Goal: Information Seeking & Learning: Learn about a topic

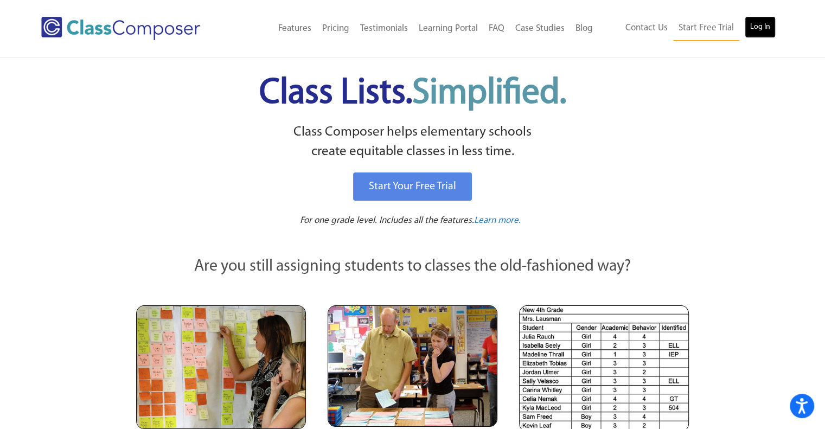
click at [409, 27] on link "Log In" at bounding box center [760, 27] width 31 height 22
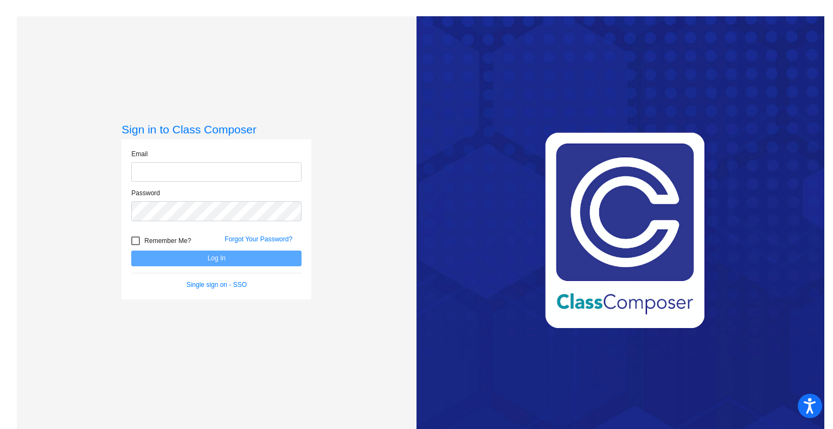
type input "[PERSON_NAME][EMAIL_ADDRESS][DOMAIN_NAME]"
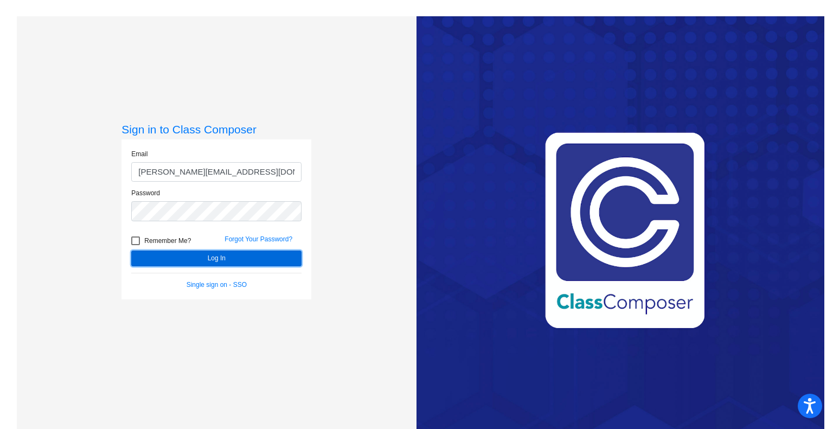
click at [257, 256] on button "Log In" at bounding box center [216, 259] width 170 height 16
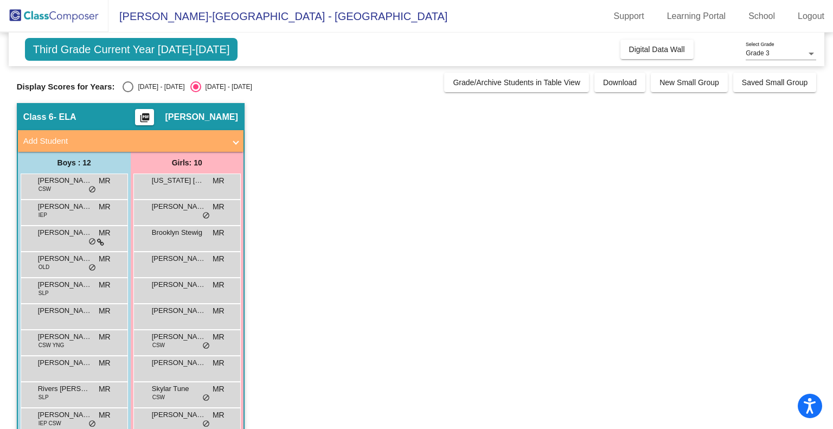
click at [136, 84] on div "[DATE] - [DATE]" at bounding box center [158, 87] width 51 height 10
click at [128, 92] on input "[DATE] - [DATE]" at bounding box center [127, 92] width 1 height 1
radio input "true"
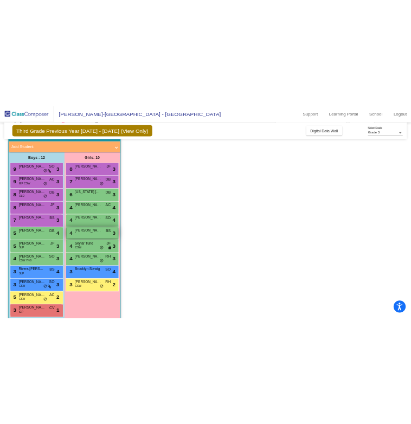
scroll to position [74, 0]
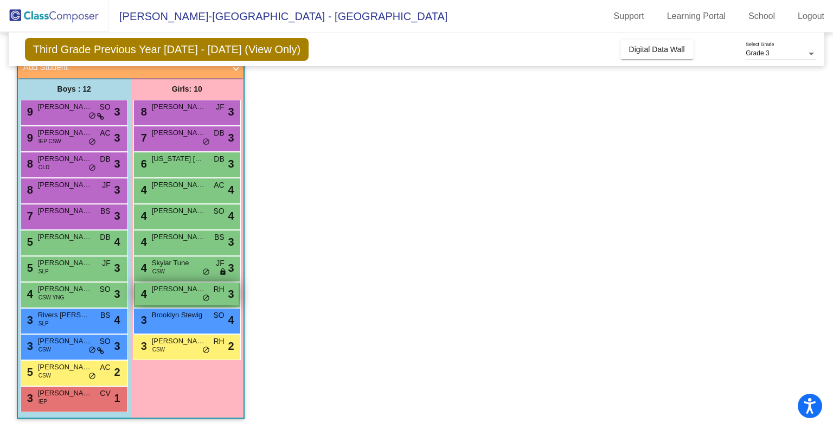
click at [184, 290] on span "[PERSON_NAME]" at bounding box center [179, 289] width 54 height 11
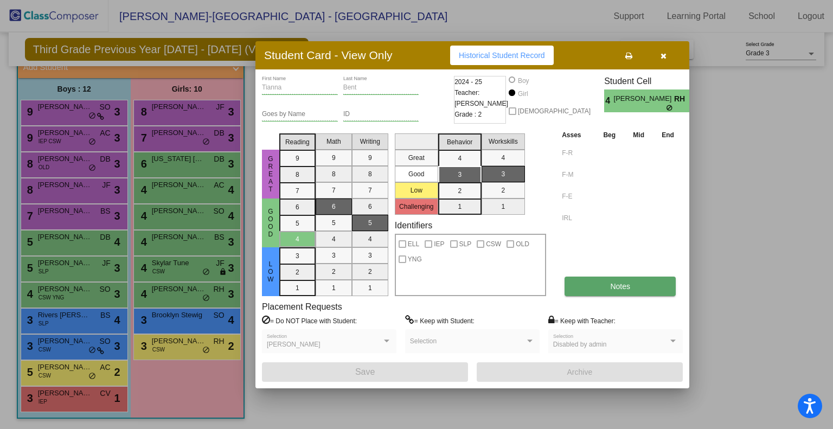
click at [611, 286] on span "Notes" at bounding box center [620, 286] width 20 height 9
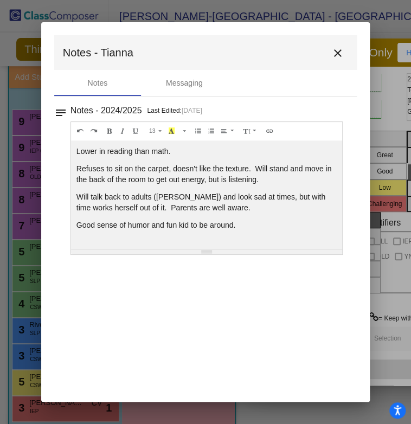
click at [94, 255] on mat-dialog-container "Notes - Tianna close Notes Messaging notes Notes - 2024/2025 Last Edited: [DATE…" at bounding box center [205, 212] width 329 height 380
click at [338, 53] on mat-icon "close" at bounding box center [337, 53] width 13 height 13
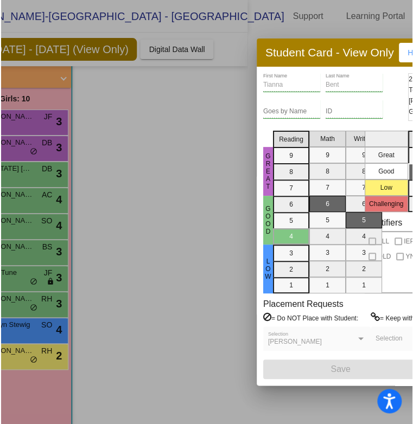
scroll to position [0, 0]
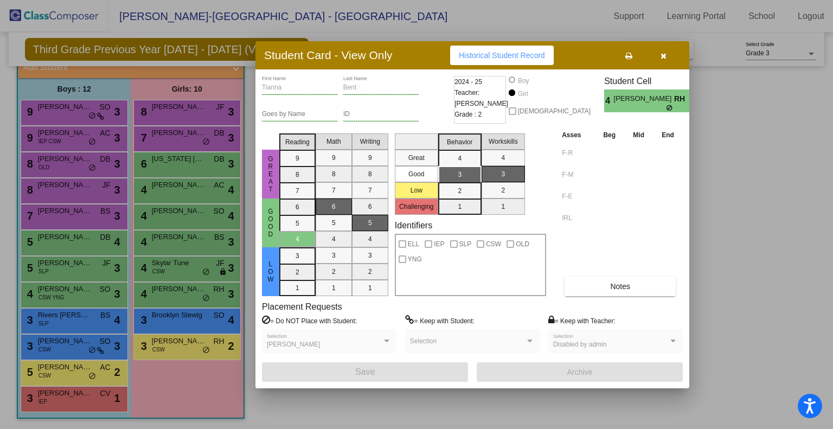
click at [668, 57] on button "button" at bounding box center [663, 56] width 35 height 20
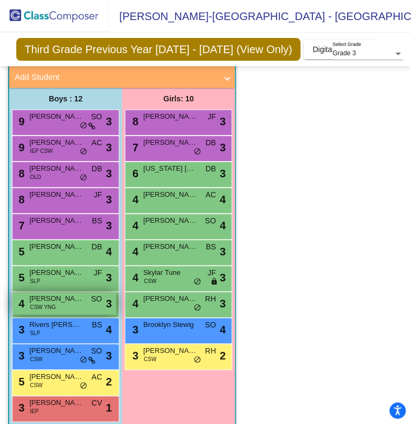
click at [68, 295] on div "4 [PERSON_NAME] Brand CSW YNG SO lock do_not_disturb_alt 3" at bounding box center [64, 303] width 104 height 22
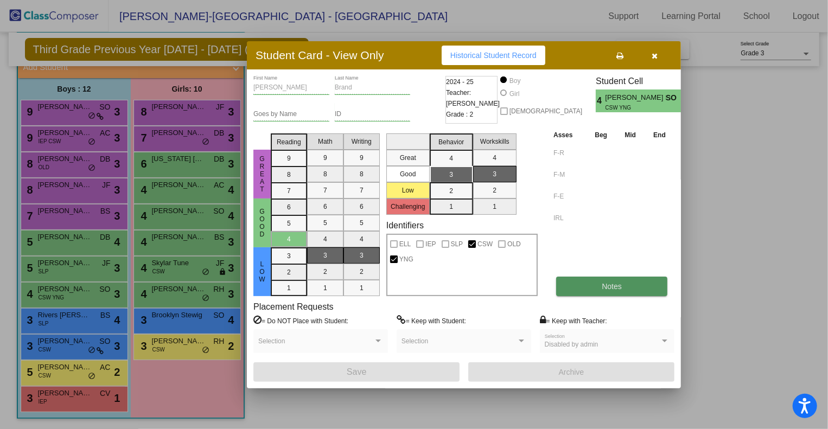
click at [600, 291] on button "Notes" at bounding box center [611, 287] width 111 height 20
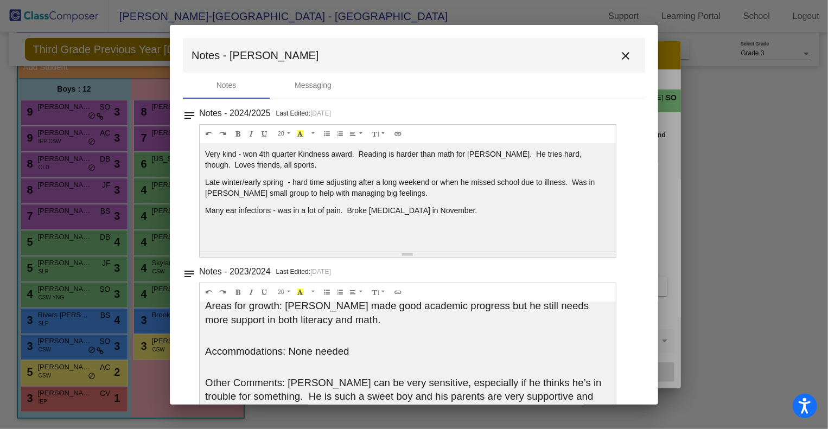
click at [624, 54] on mat-icon "close" at bounding box center [625, 55] width 13 height 13
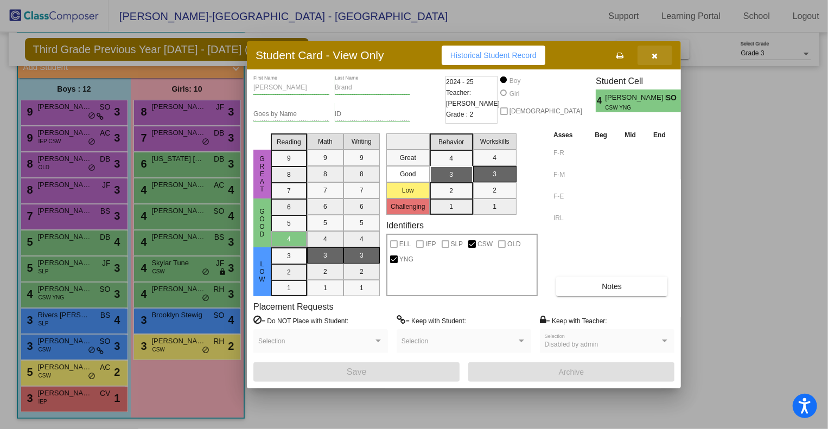
click at [656, 62] on button "button" at bounding box center [654, 56] width 35 height 20
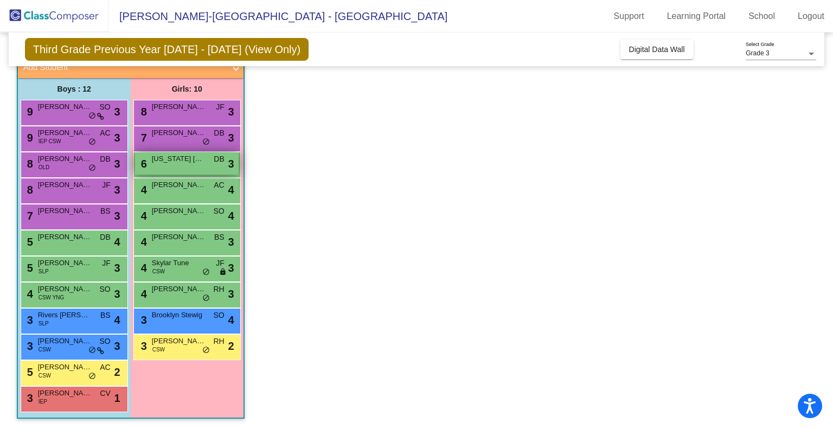
click at [165, 161] on span "[US_STATE] [PERSON_NAME]" at bounding box center [179, 158] width 54 height 11
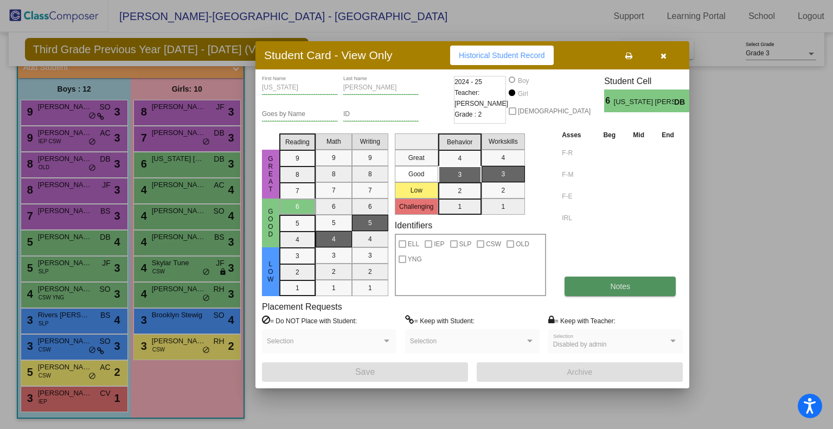
click at [638, 289] on button "Notes" at bounding box center [620, 287] width 111 height 20
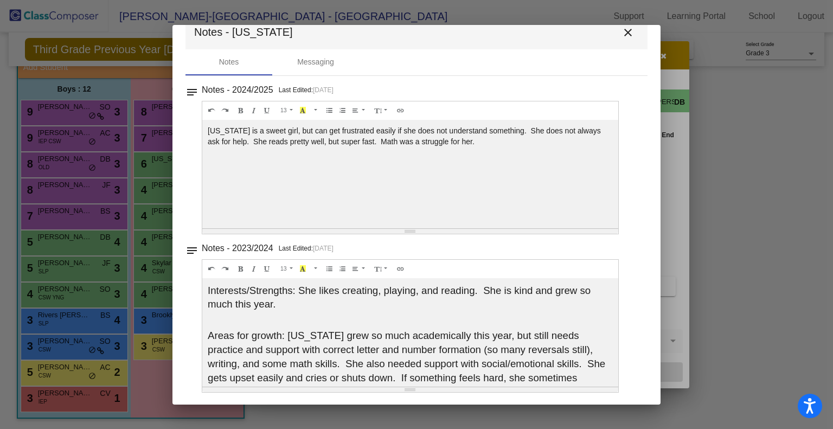
scroll to position [23, 0]
click at [625, 36] on mat-icon "close" at bounding box center [628, 32] width 13 height 13
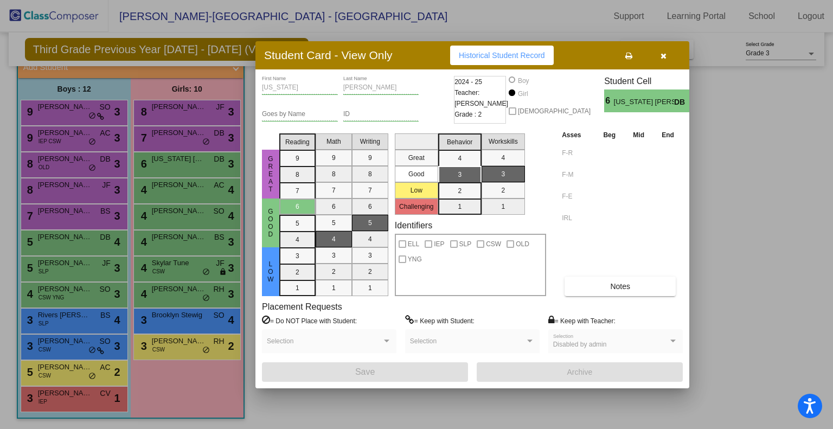
click at [663, 56] on icon "button" at bounding box center [664, 56] width 6 height 8
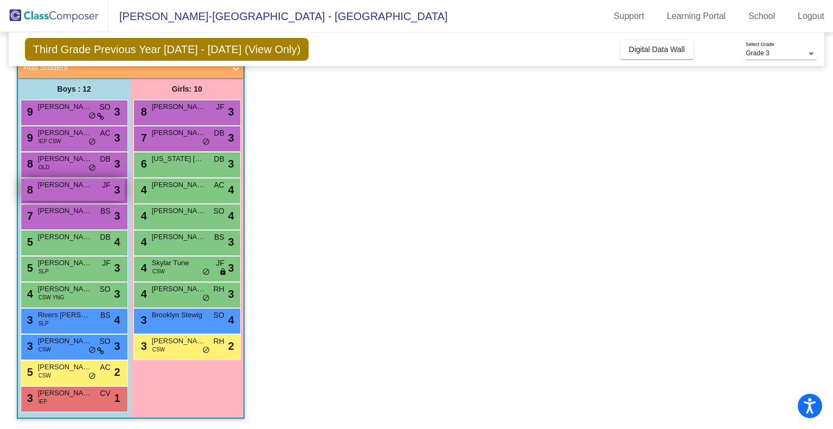
click at [89, 188] on span "[PERSON_NAME]" at bounding box center [65, 185] width 54 height 11
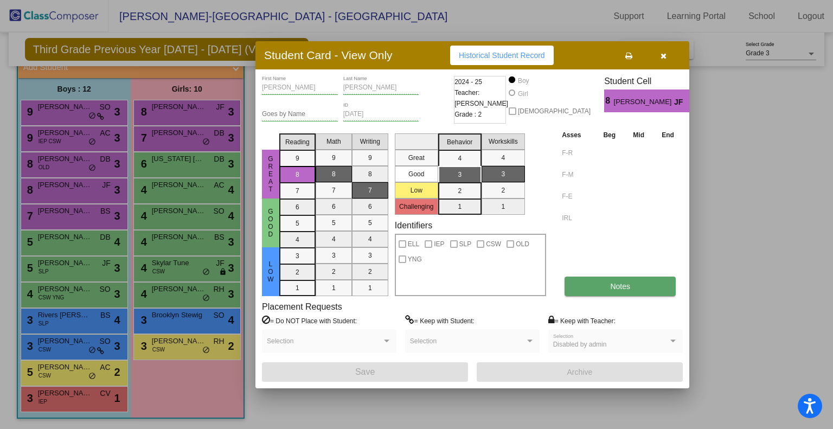
click at [626, 285] on span "Notes" at bounding box center [620, 286] width 20 height 9
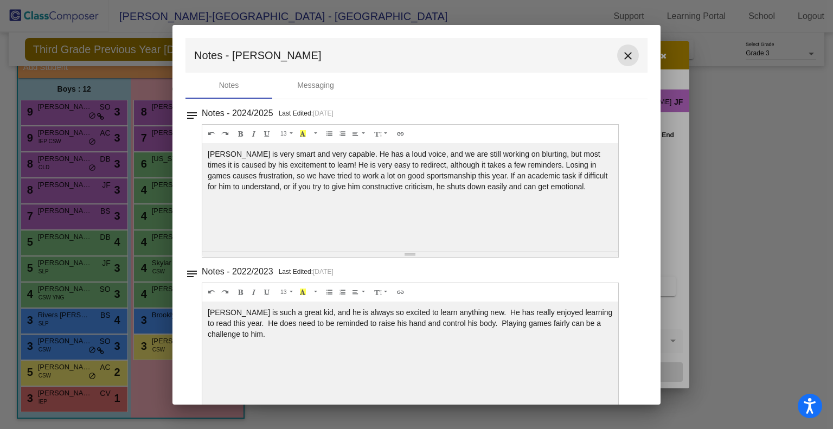
click at [626, 52] on mat-icon "close" at bounding box center [628, 55] width 13 height 13
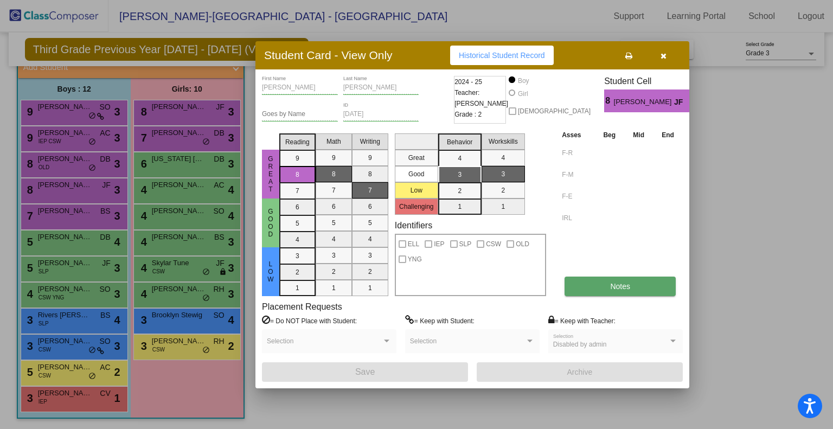
click at [626, 283] on span "Notes" at bounding box center [620, 286] width 20 height 9
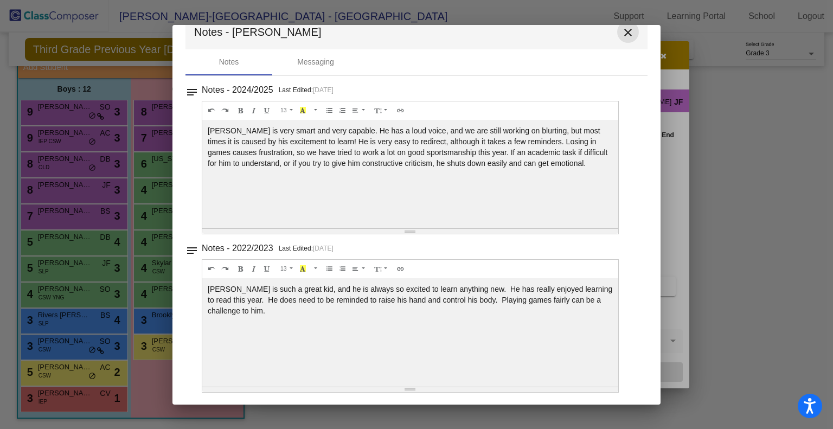
click at [631, 33] on button "close" at bounding box center [628, 32] width 22 height 22
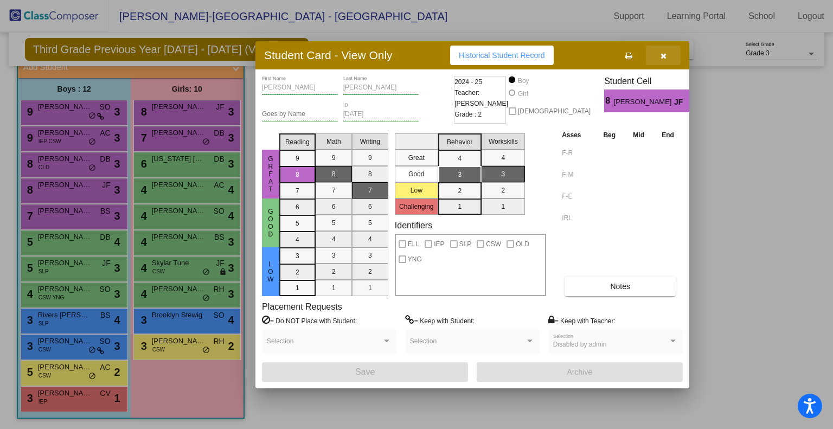
click at [675, 56] on button "button" at bounding box center [663, 56] width 35 height 20
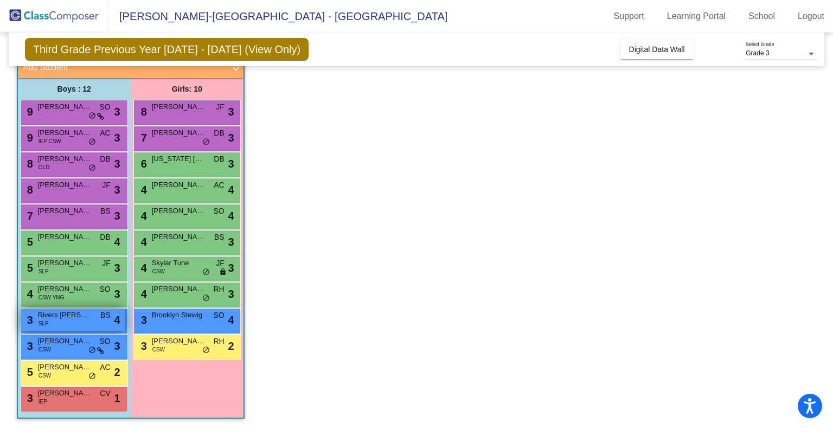
click at [82, 313] on span "Rivers [PERSON_NAME]" at bounding box center [65, 315] width 54 height 11
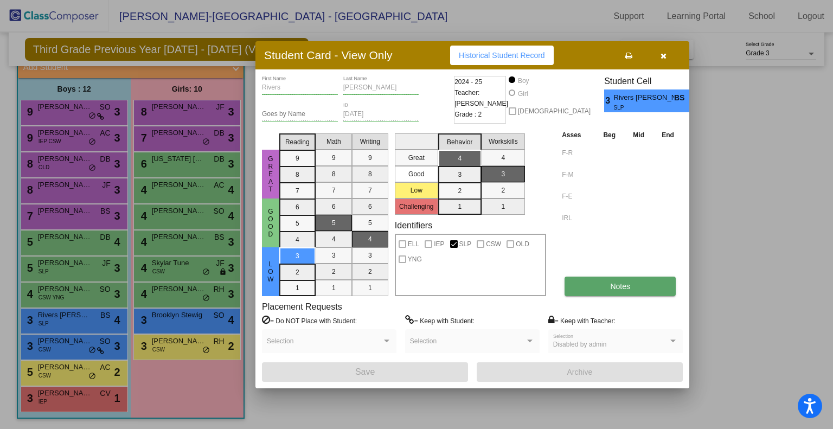
click at [633, 281] on button "Notes" at bounding box center [620, 287] width 111 height 20
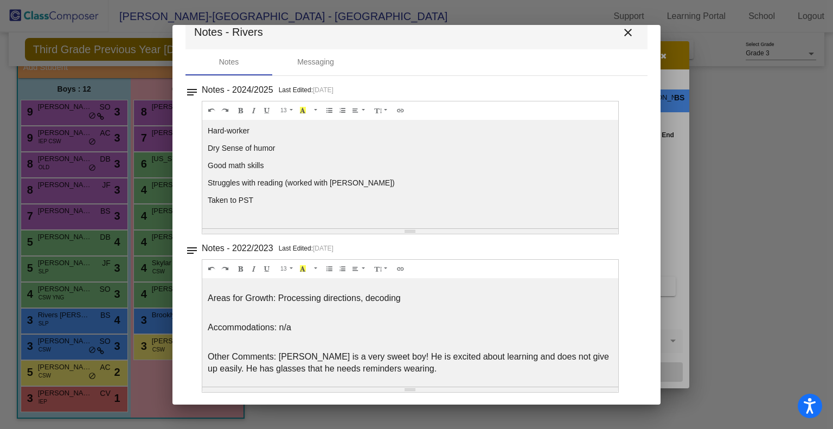
scroll to position [0, 0]
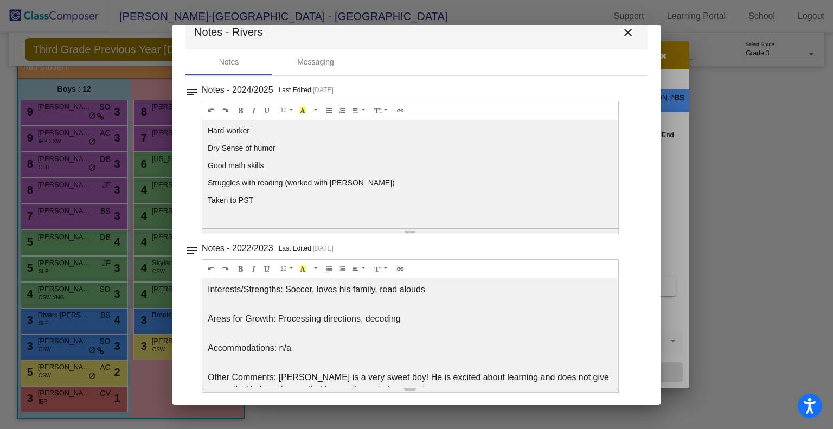
click at [622, 37] on mat-icon "close" at bounding box center [628, 32] width 13 height 13
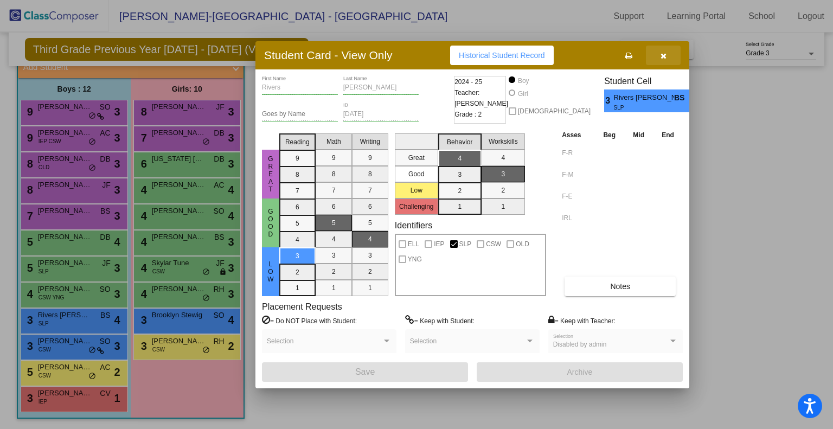
click at [675, 55] on button "button" at bounding box center [663, 56] width 35 height 20
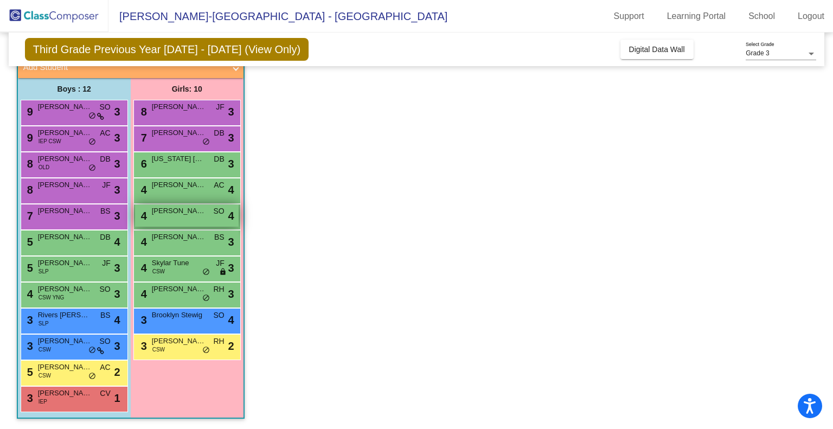
click at [191, 221] on div "4 [PERSON_NAME] SO lock do_not_disturb_alt 4" at bounding box center [187, 215] width 104 height 22
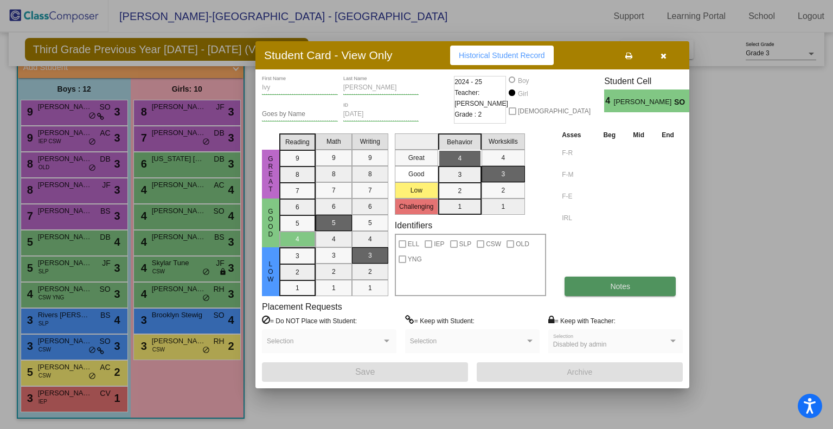
click at [592, 288] on button "Notes" at bounding box center [620, 287] width 111 height 20
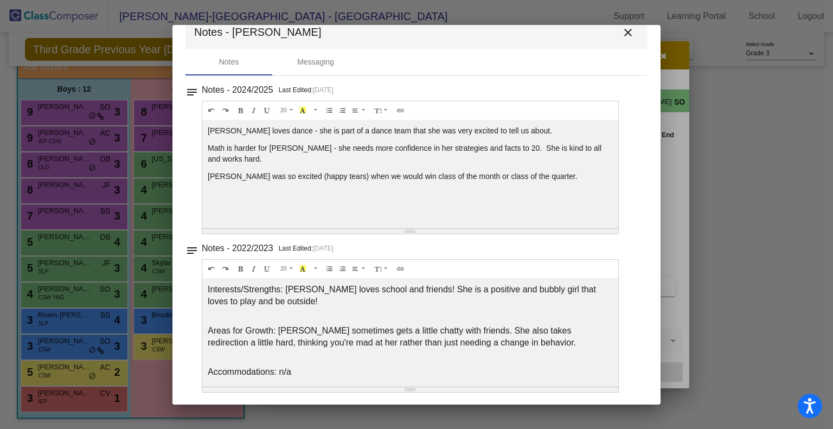
scroll to position [23, 0]
click at [624, 40] on button "close" at bounding box center [628, 33] width 22 height 22
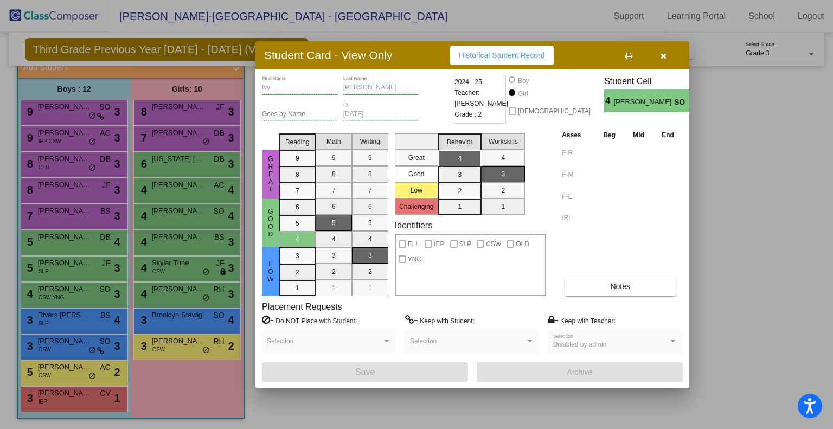
click at [663, 56] on icon "button" at bounding box center [664, 56] width 6 height 8
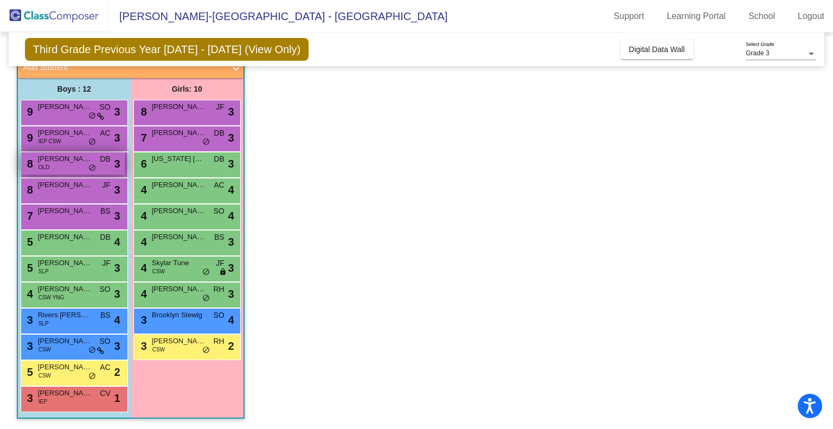
click at [74, 161] on span "[PERSON_NAME]" at bounding box center [65, 158] width 54 height 11
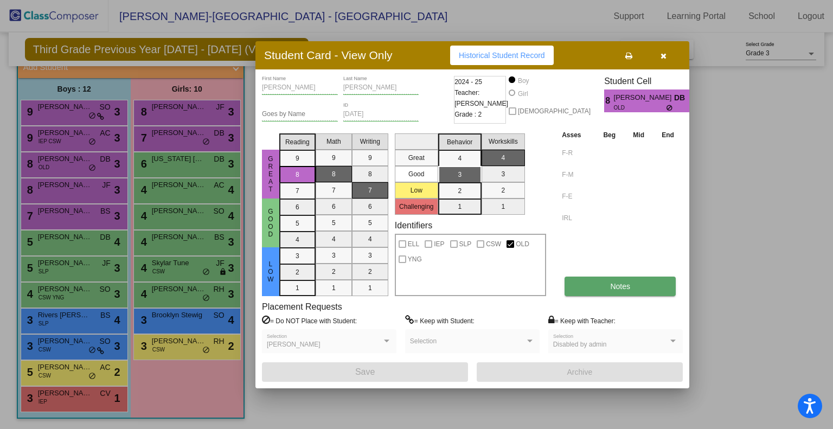
click at [633, 284] on button "Notes" at bounding box center [620, 287] width 111 height 20
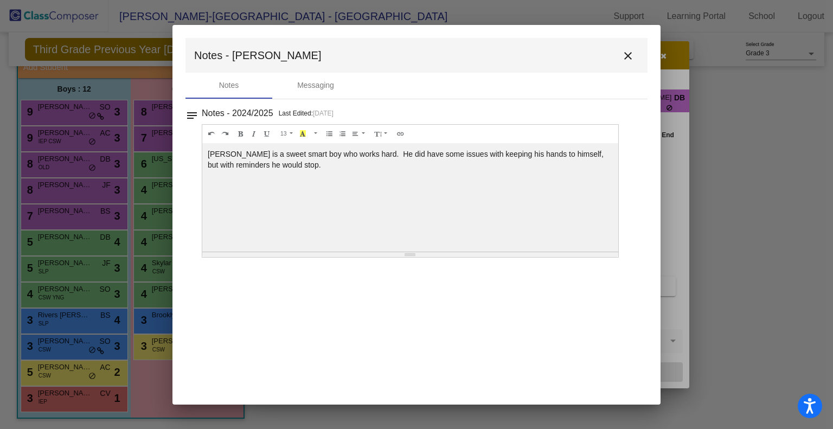
click at [632, 57] on mat-icon "close" at bounding box center [628, 55] width 13 height 13
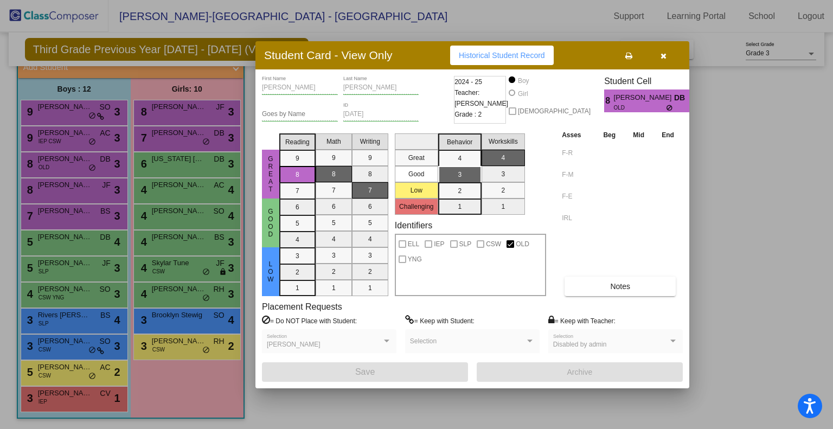
click at [668, 55] on button "button" at bounding box center [663, 56] width 35 height 20
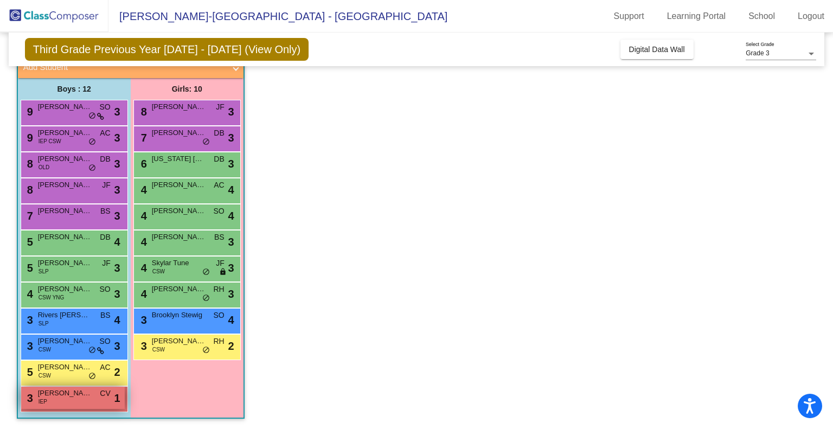
click at [88, 396] on span "[PERSON_NAME]" at bounding box center [65, 393] width 54 height 11
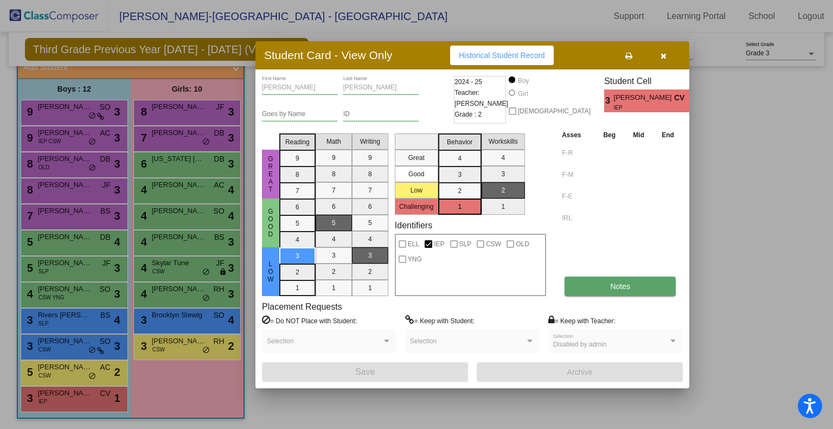
click at [600, 290] on button "Notes" at bounding box center [620, 287] width 111 height 20
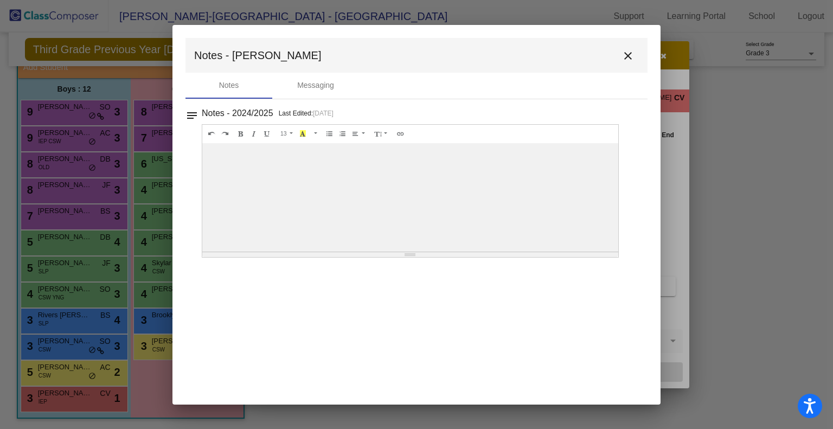
click at [340, 177] on div at bounding box center [410, 197] width 416 height 108
click at [627, 47] on button "close" at bounding box center [628, 55] width 22 height 22
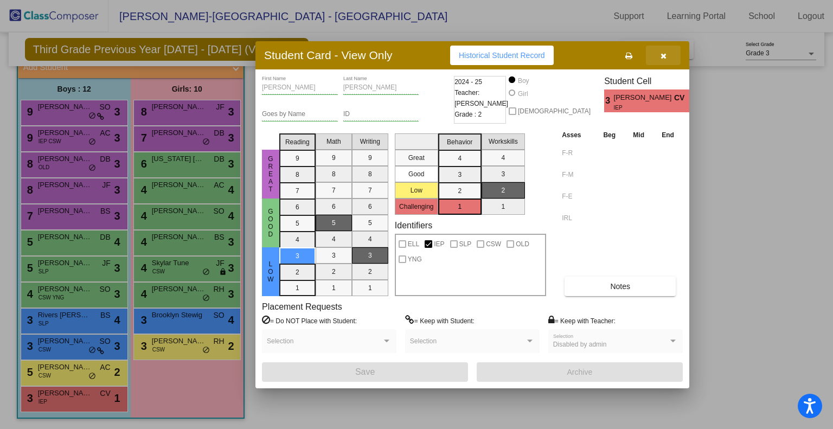
click at [673, 60] on button "button" at bounding box center [663, 56] width 35 height 20
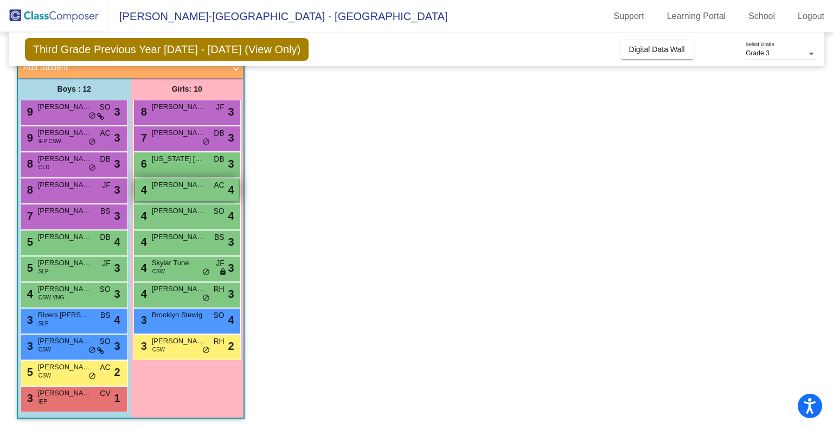
click at [194, 196] on div "4 [PERSON_NAME] AC lock do_not_disturb_alt 4" at bounding box center [187, 189] width 104 height 22
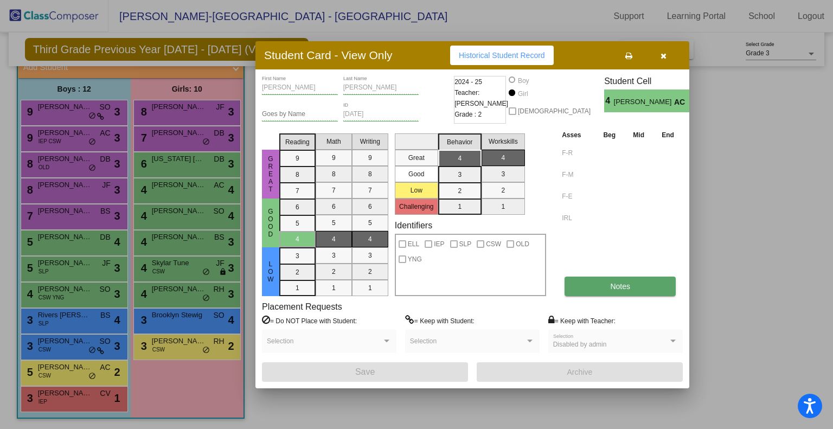
click at [623, 279] on button "Notes" at bounding box center [620, 287] width 111 height 20
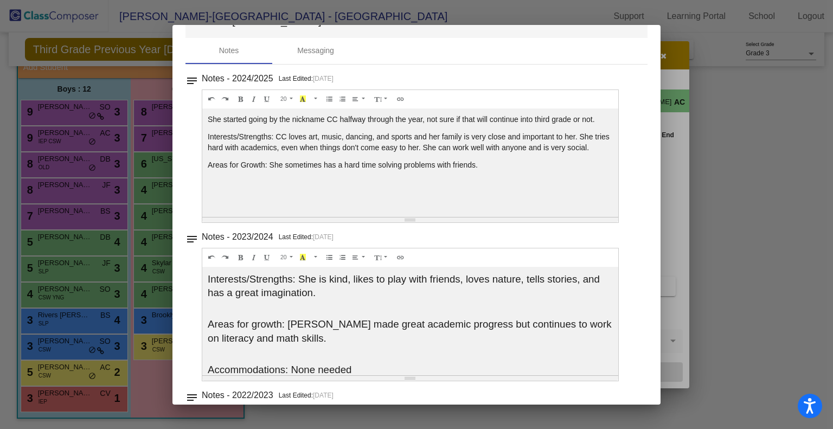
scroll to position [36, 0]
click at [695, 79] on div at bounding box center [416, 214] width 833 height 429
click at [247, 54] on div "Notes" at bounding box center [228, 50] width 87 height 26
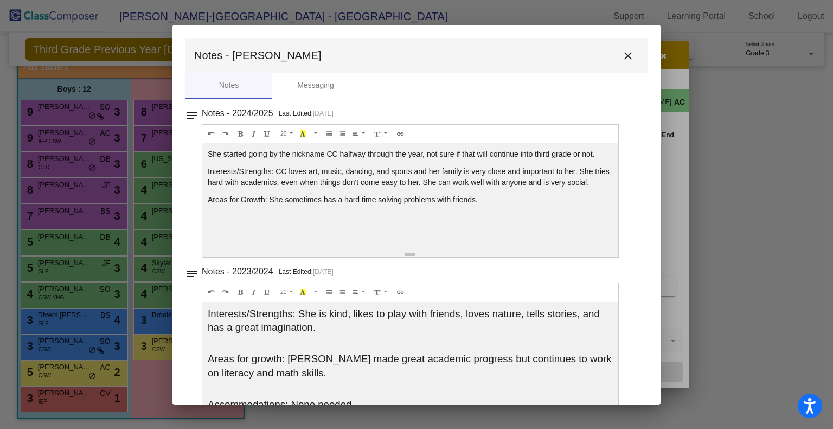
click at [622, 49] on mat-icon "close" at bounding box center [628, 55] width 13 height 13
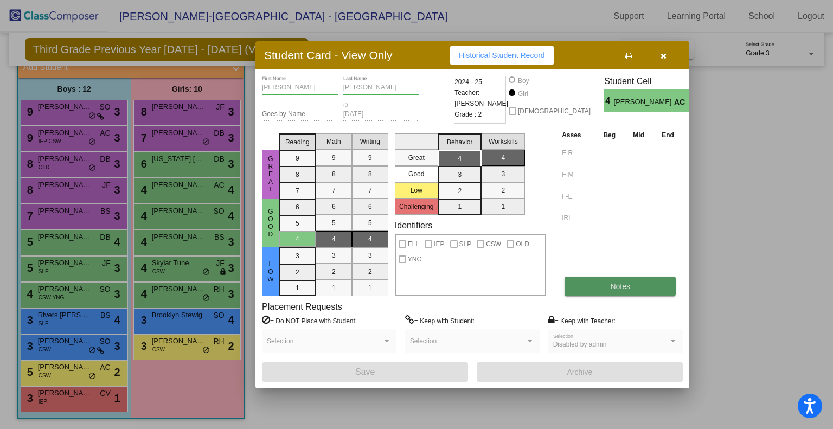
click at [630, 285] on span "Notes" at bounding box center [620, 286] width 20 height 9
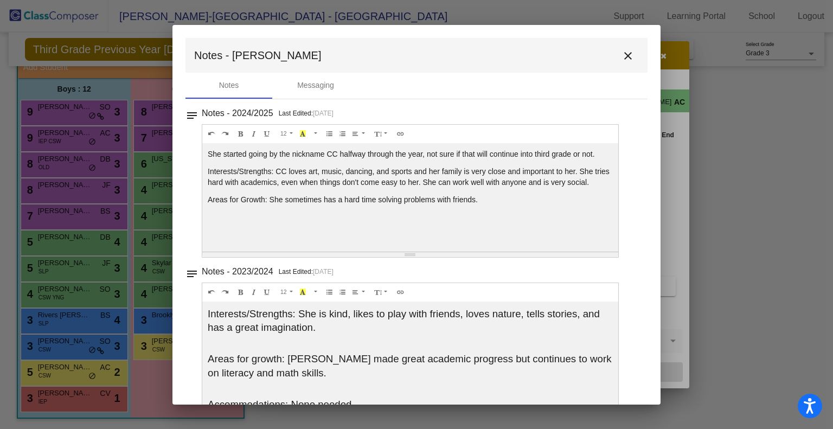
click at [622, 57] on mat-icon "close" at bounding box center [628, 55] width 13 height 13
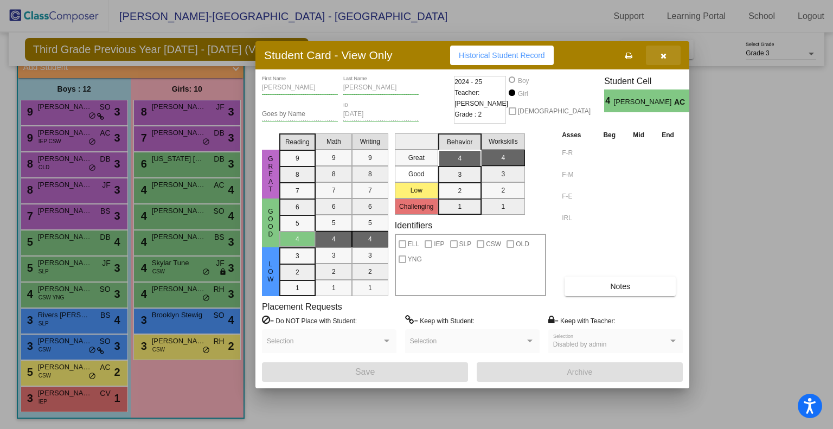
click at [661, 54] on icon "button" at bounding box center [664, 56] width 6 height 8
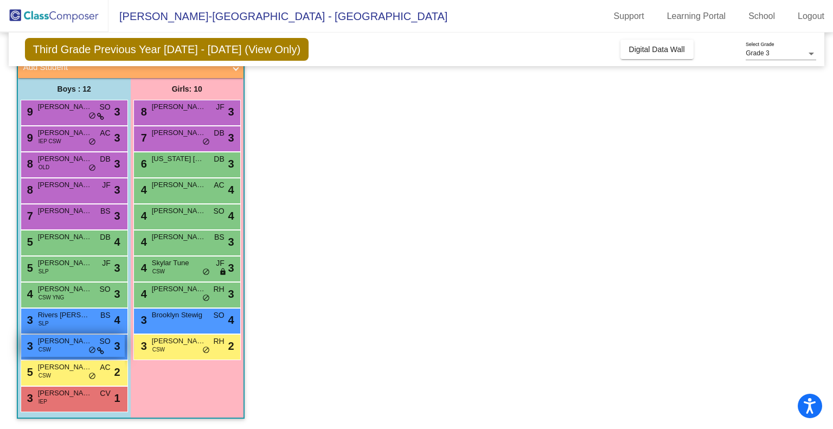
click at [73, 338] on span "[PERSON_NAME]" at bounding box center [65, 341] width 54 height 11
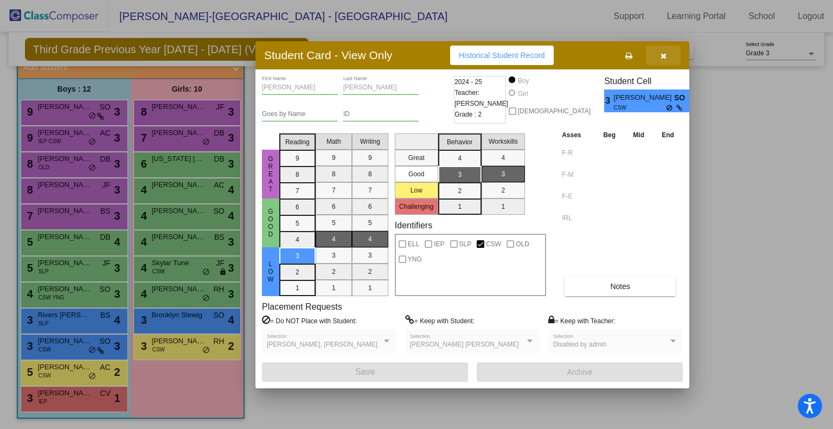
click at [671, 53] on button "button" at bounding box center [663, 56] width 35 height 20
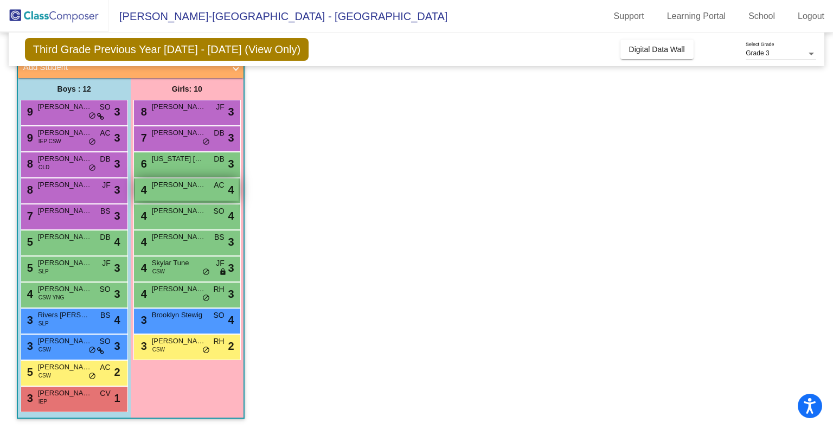
click at [195, 191] on div "4 [PERSON_NAME] AC lock do_not_disturb_alt 4" at bounding box center [187, 189] width 104 height 22
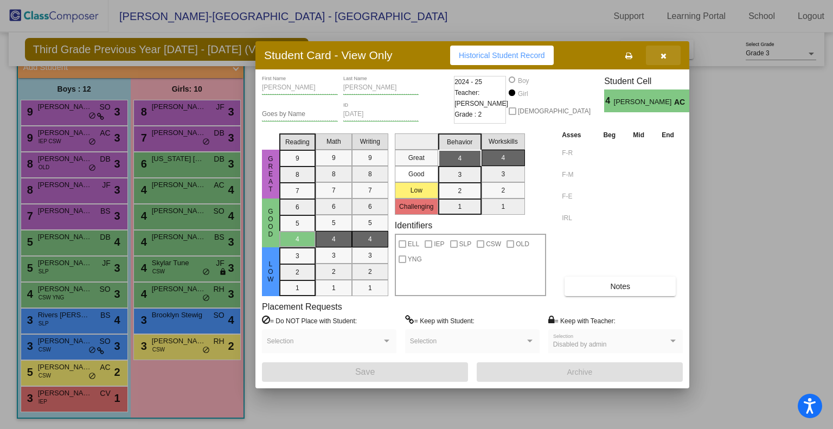
click at [662, 58] on icon "button" at bounding box center [664, 56] width 6 height 8
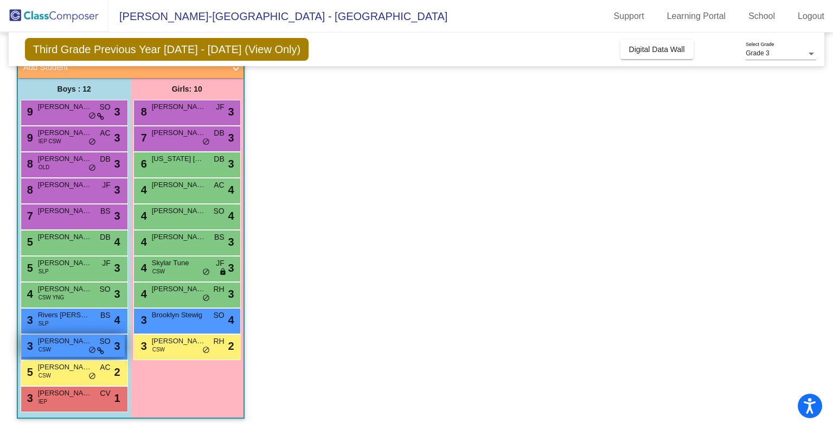
click at [72, 340] on span "[PERSON_NAME]" at bounding box center [65, 341] width 54 height 11
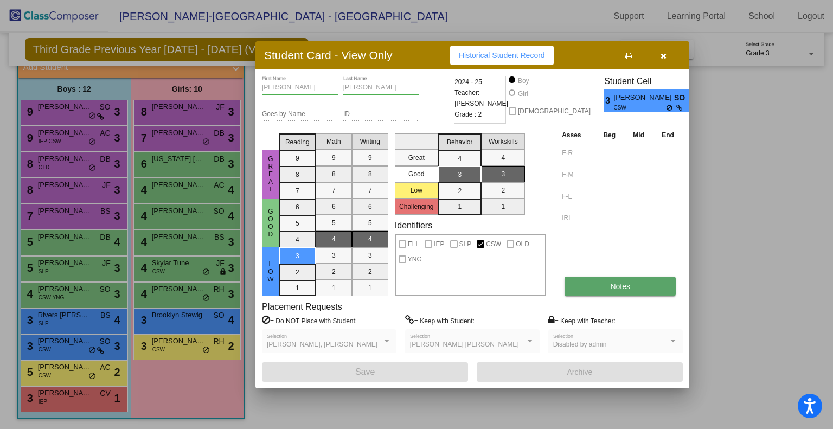
click at [642, 281] on button "Notes" at bounding box center [620, 287] width 111 height 20
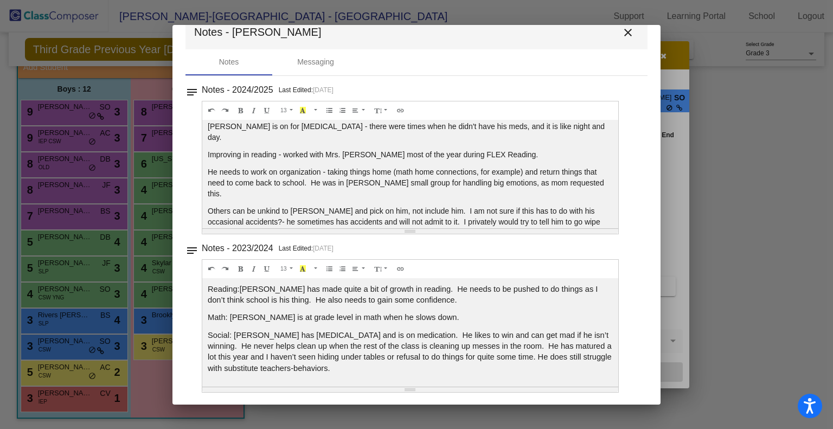
scroll to position [10, 0]
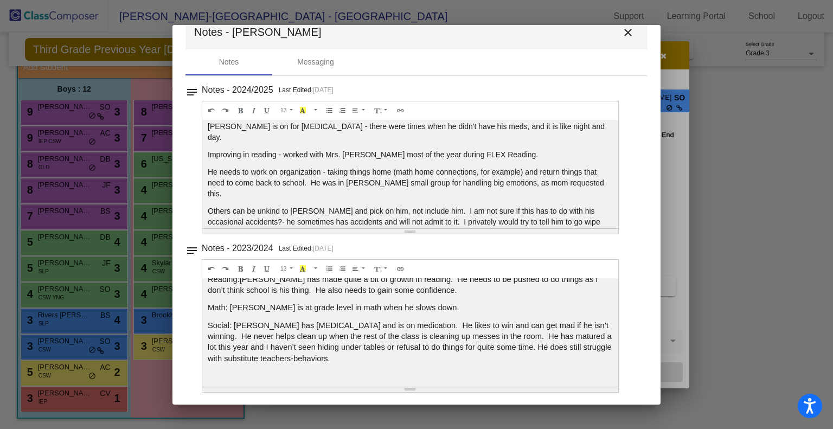
click at [622, 32] on mat-icon "close" at bounding box center [628, 32] width 13 height 13
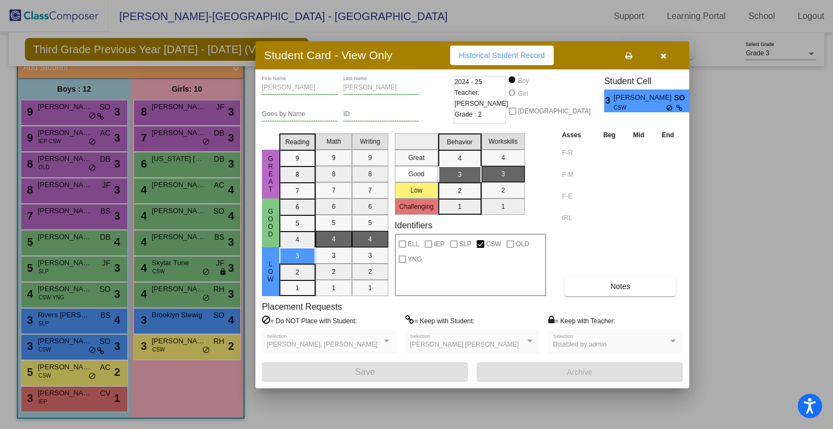
click at [663, 57] on icon "button" at bounding box center [664, 56] width 6 height 8
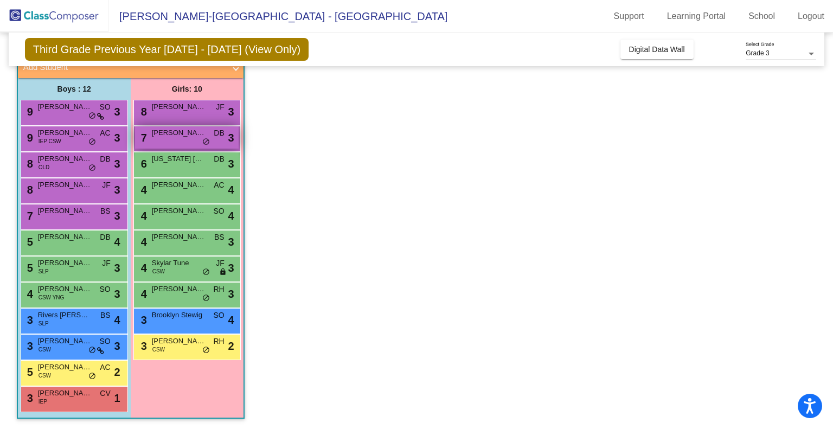
click at [183, 131] on span "[PERSON_NAME]" at bounding box center [179, 132] width 54 height 11
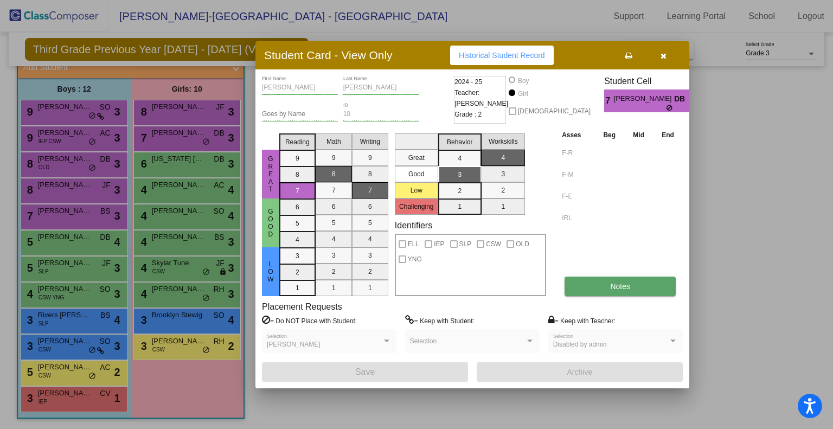
click at [661, 287] on button "Notes" at bounding box center [620, 287] width 111 height 20
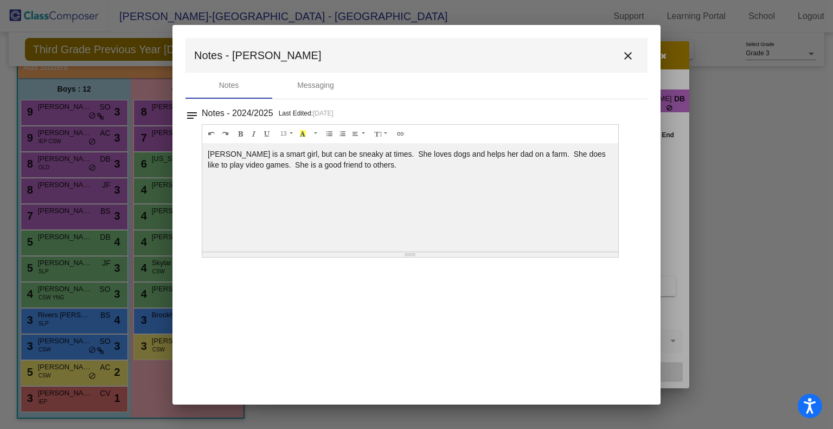
click at [625, 59] on mat-icon "close" at bounding box center [628, 55] width 13 height 13
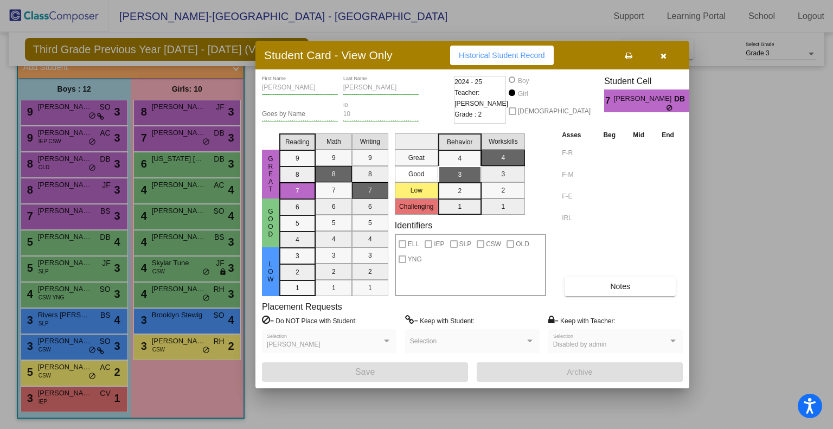
click at [665, 59] on icon "button" at bounding box center [664, 56] width 6 height 8
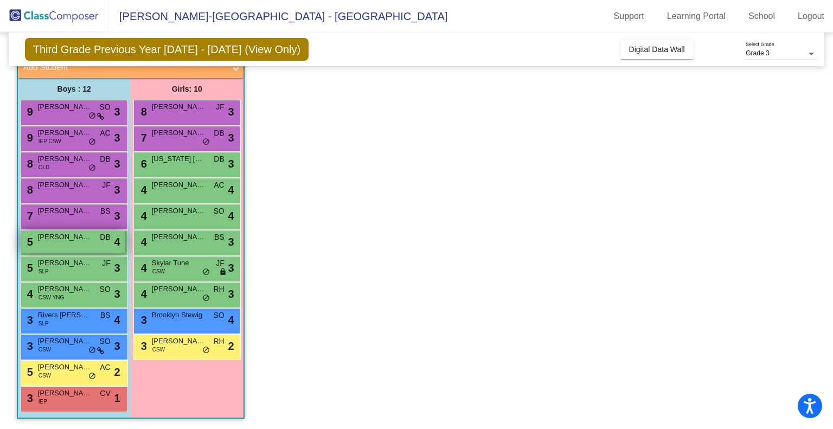
click at [70, 238] on span "[PERSON_NAME]" at bounding box center [65, 237] width 54 height 11
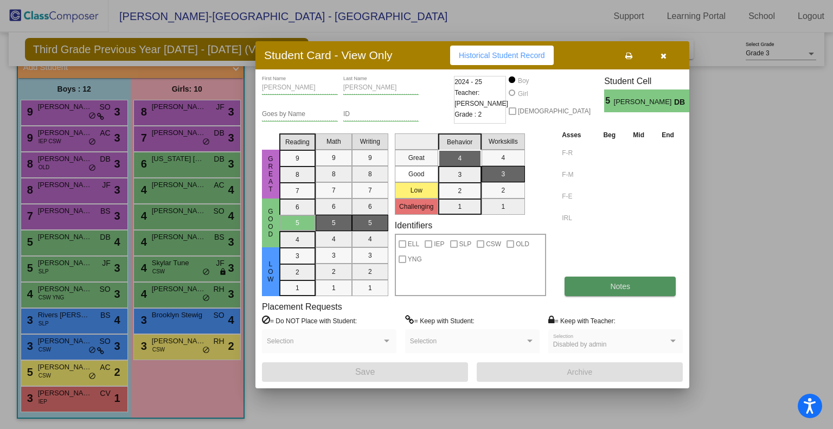
click at [616, 286] on span "Notes" at bounding box center [620, 286] width 20 height 9
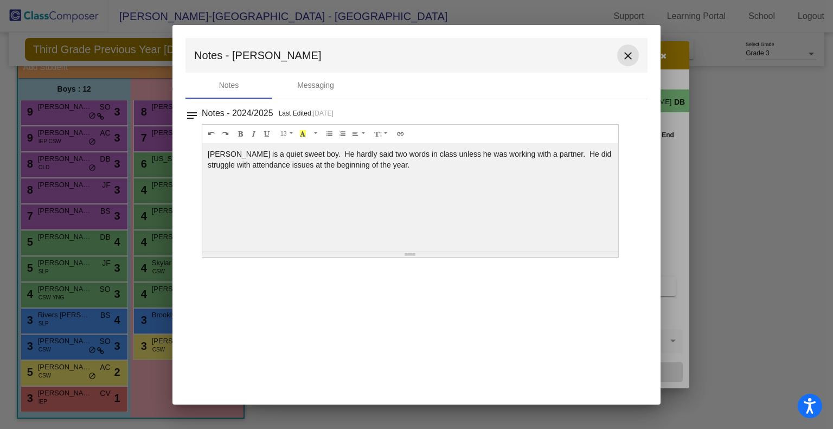
click at [628, 60] on mat-icon "close" at bounding box center [628, 55] width 13 height 13
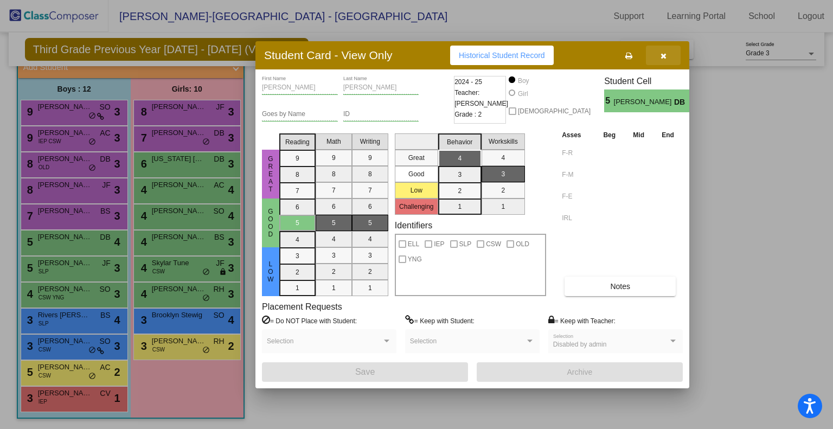
click at [668, 53] on button "button" at bounding box center [663, 56] width 35 height 20
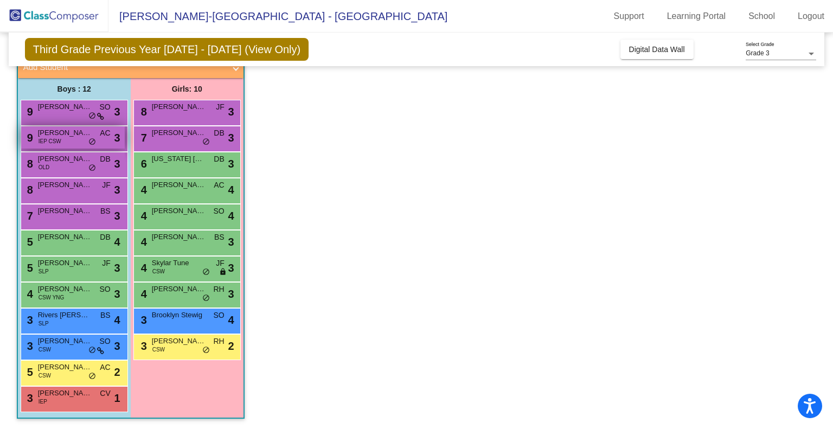
click at [71, 139] on div "9 [PERSON_NAME] IEP CSW AC lock do_not_disturb_alt 3" at bounding box center [73, 137] width 104 height 22
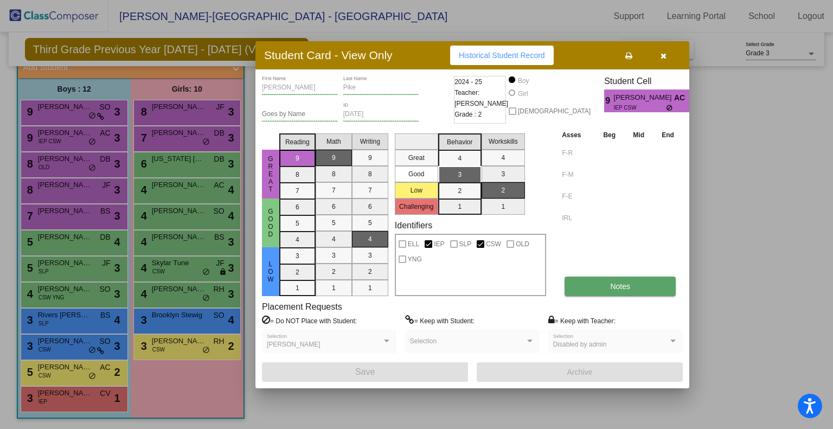
click at [620, 279] on button "Notes" at bounding box center [620, 287] width 111 height 20
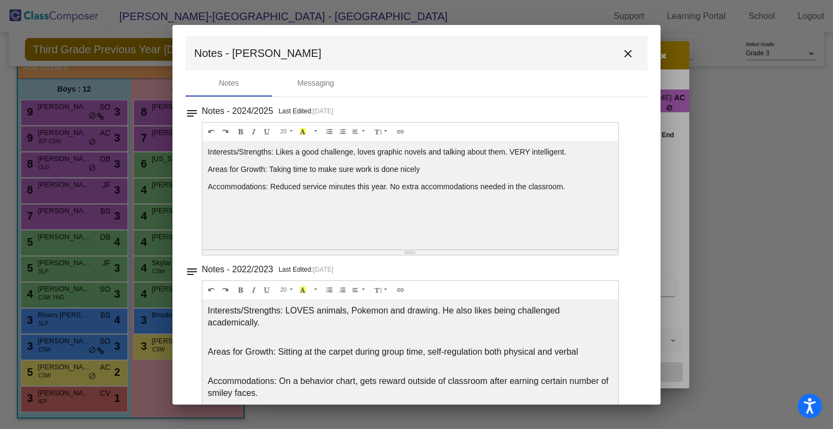
scroll to position [2, 0]
click at [626, 53] on mat-icon "close" at bounding box center [628, 53] width 13 height 13
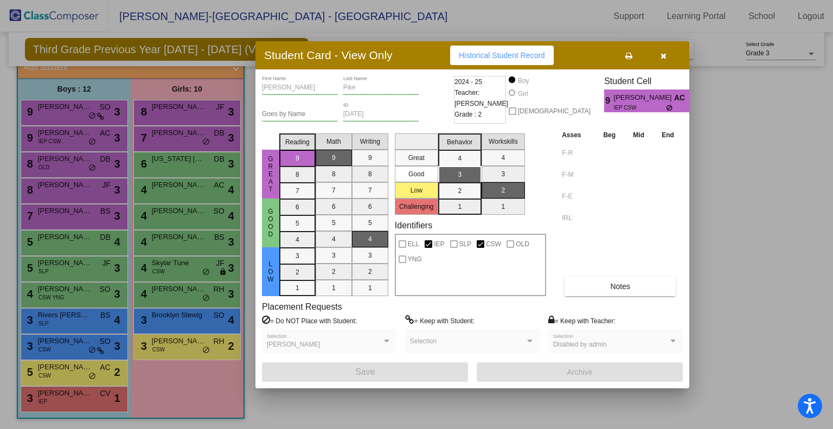
click at [674, 56] on button "button" at bounding box center [663, 56] width 35 height 20
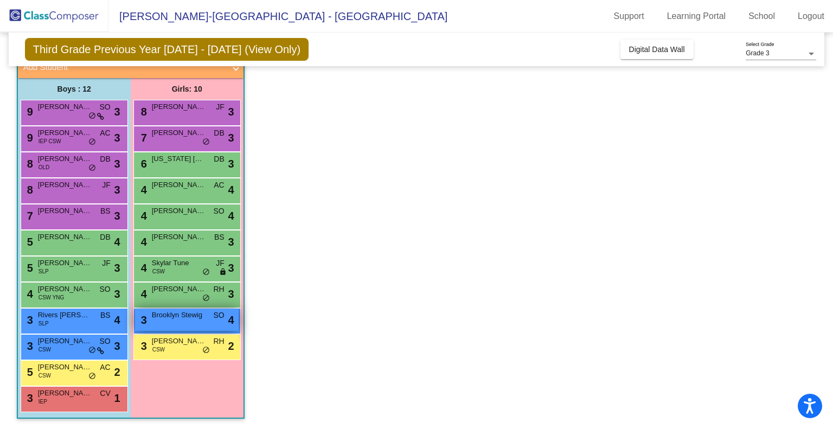
click at [174, 316] on span "Brooklyn Stewig" at bounding box center [179, 315] width 54 height 11
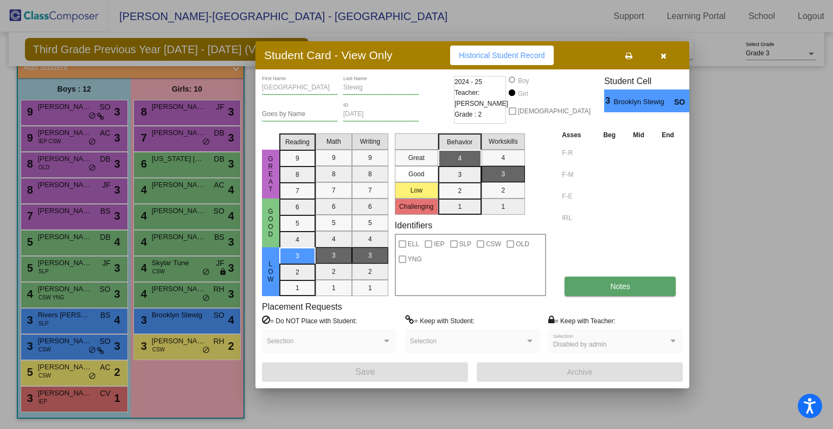
click at [636, 283] on button "Notes" at bounding box center [620, 287] width 111 height 20
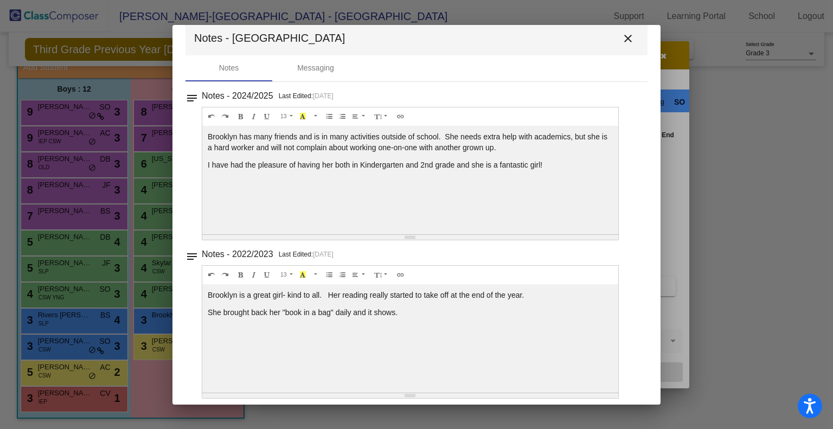
scroll to position [23, 0]
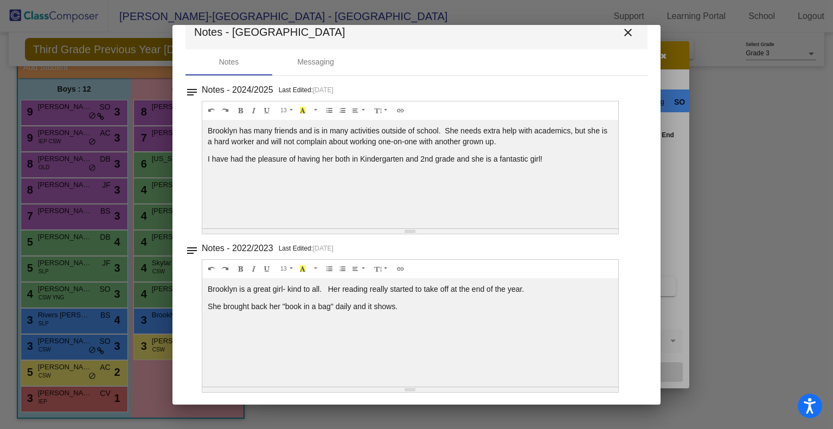
click at [627, 35] on mat-icon "close" at bounding box center [628, 32] width 13 height 13
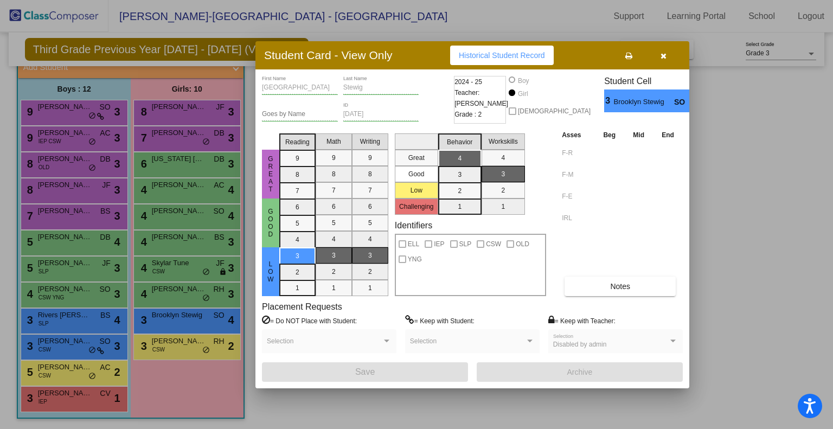
click at [668, 59] on button "button" at bounding box center [663, 56] width 35 height 20
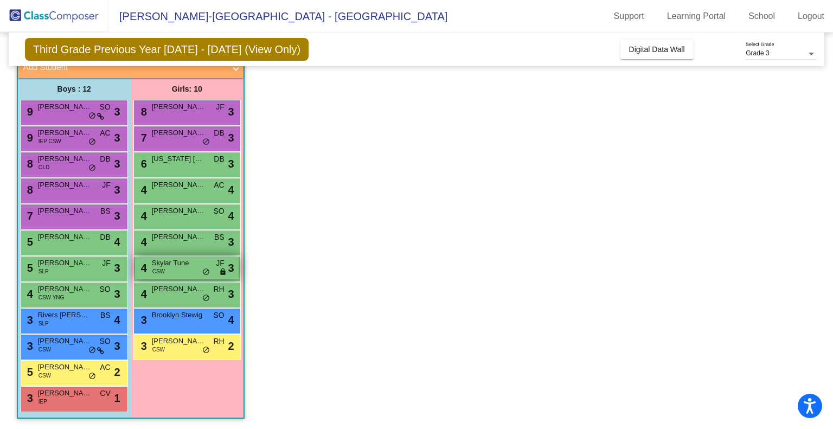
click at [189, 273] on div "4 Skylar Tune CSW JF lock do_not_disturb_alt 3" at bounding box center [187, 268] width 104 height 22
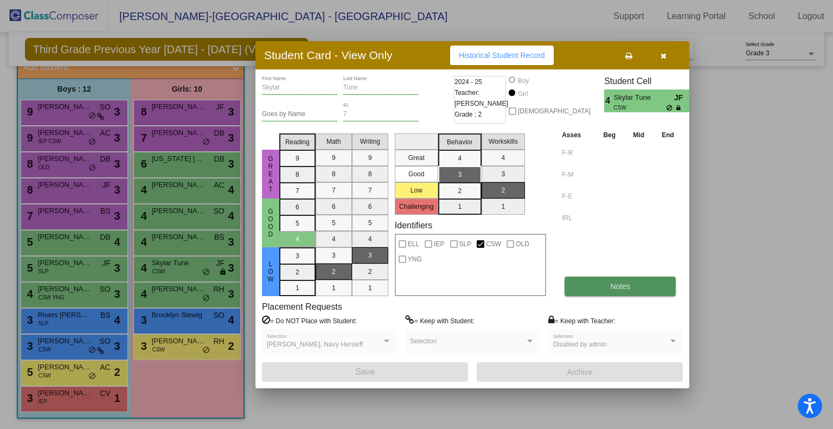
click at [612, 291] on button "Notes" at bounding box center [620, 287] width 111 height 20
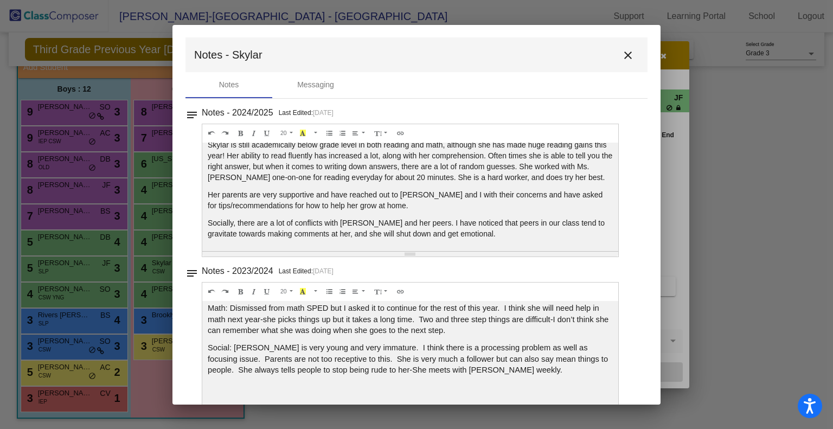
scroll to position [0, 0]
click at [622, 52] on mat-icon "close" at bounding box center [628, 55] width 13 height 13
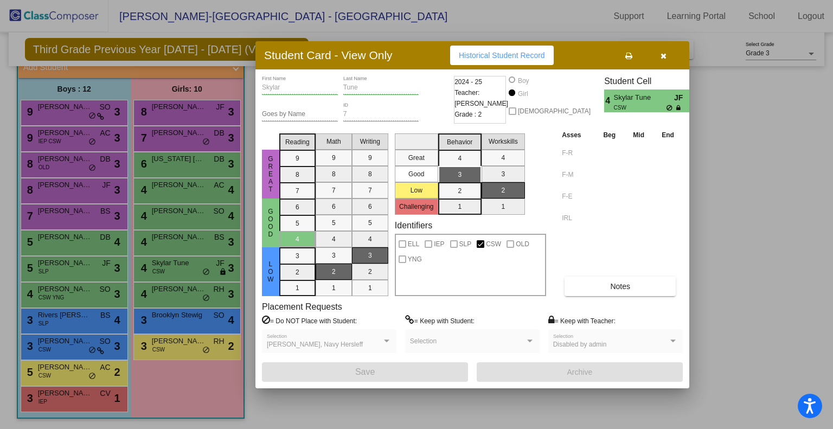
click at [660, 62] on button "button" at bounding box center [663, 56] width 35 height 20
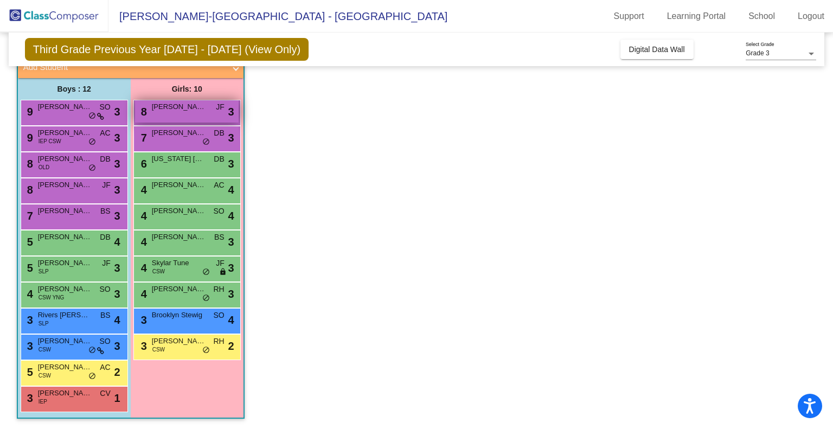
click at [178, 110] on span "[PERSON_NAME]" at bounding box center [179, 106] width 54 height 11
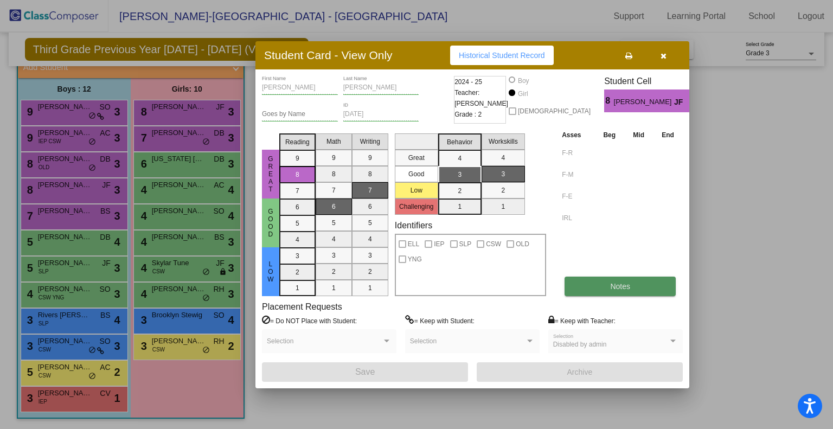
click at [619, 285] on span "Notes" at bounding box center [620, 286] width 20 height 9
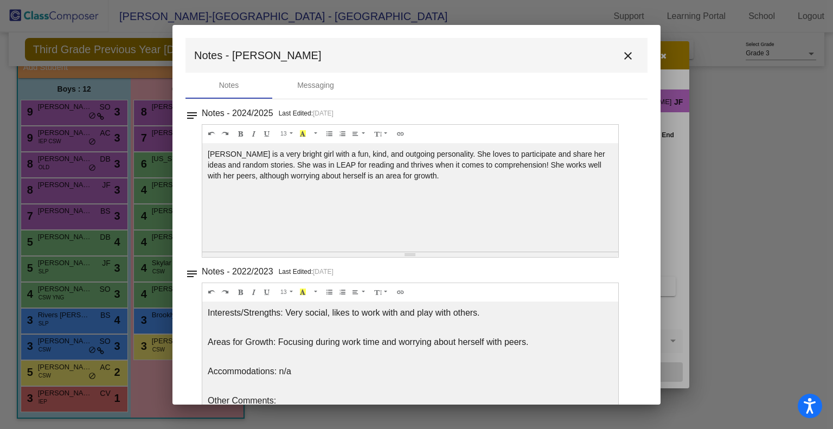
click at [622, 54] on mat-icon "close" at bounding box center [628, 55] width 13 height 13
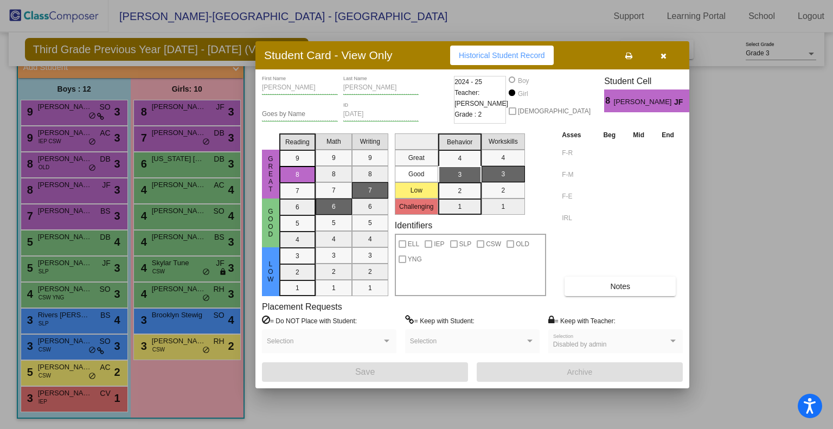
click at [663, 54] on icon "button" at bounding box center [664, 56] width 6 height 8
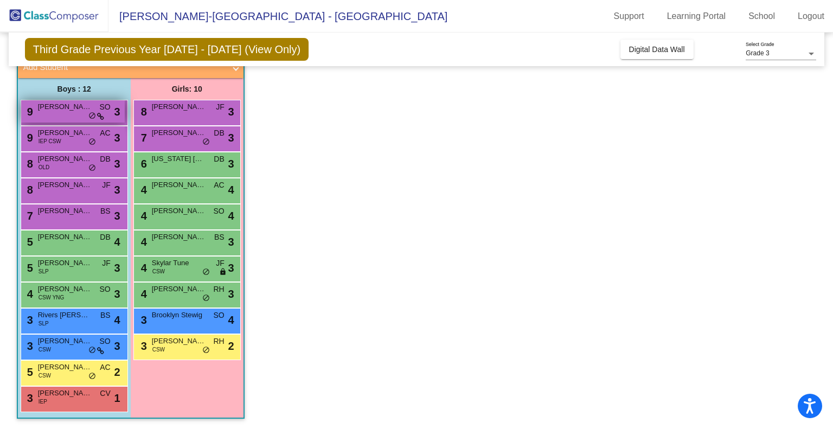
click at [51, 106] on span "[PERSON_NAME] [PERSON_NAME]" at bounding box center [65, 106] width 54 height 11
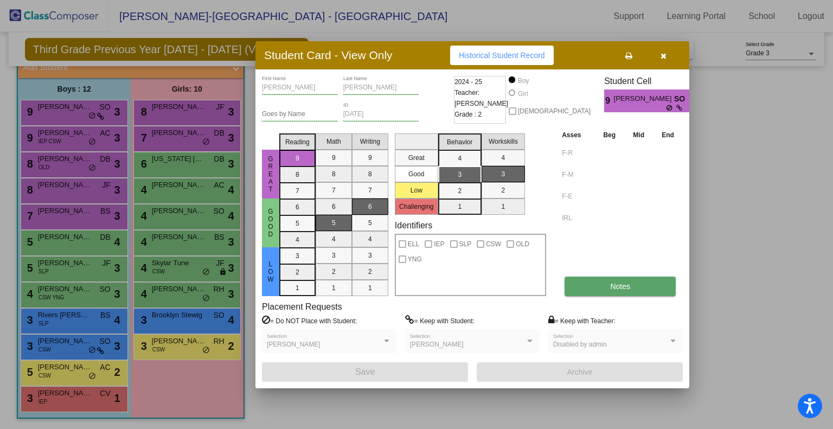
click at [634, 290] on button "Notes" at bounding box center [620, 287] width 111 height 20
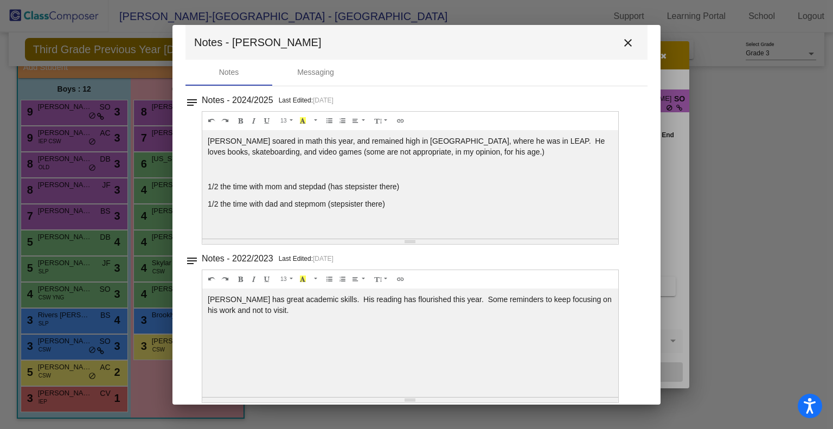
scroll to position [23, 0]
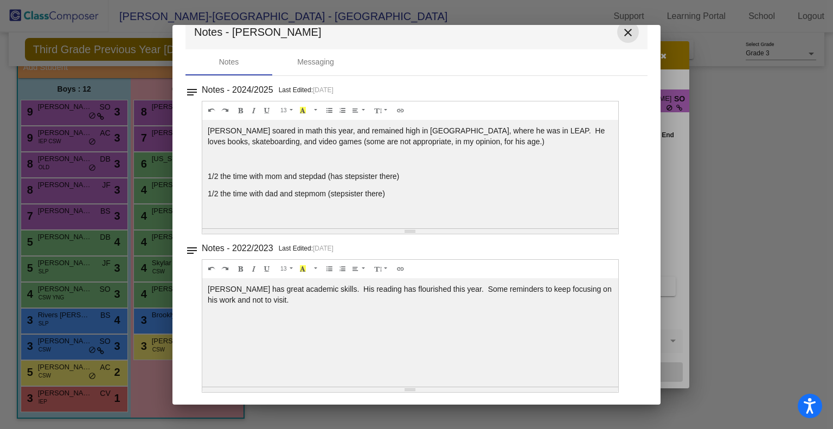
click at [622, 34] on mat-icon "close" at bounding box center [628, 32] width 13 height 13
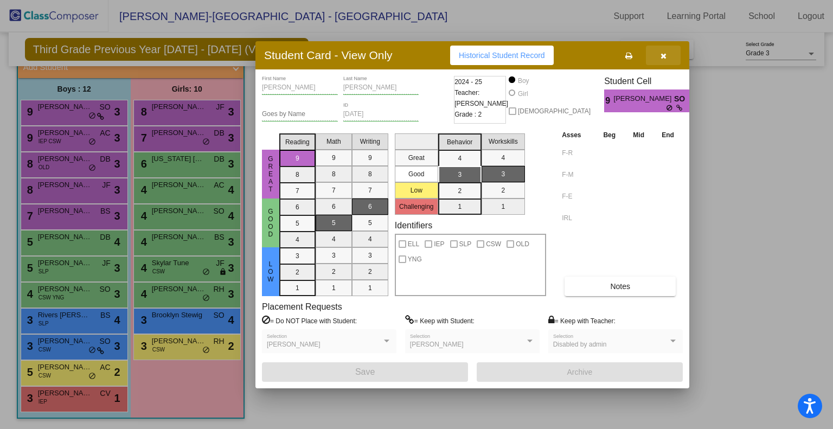
click at [669, 60] on button "button" at bounding box center [663, 56] width 35 height 20
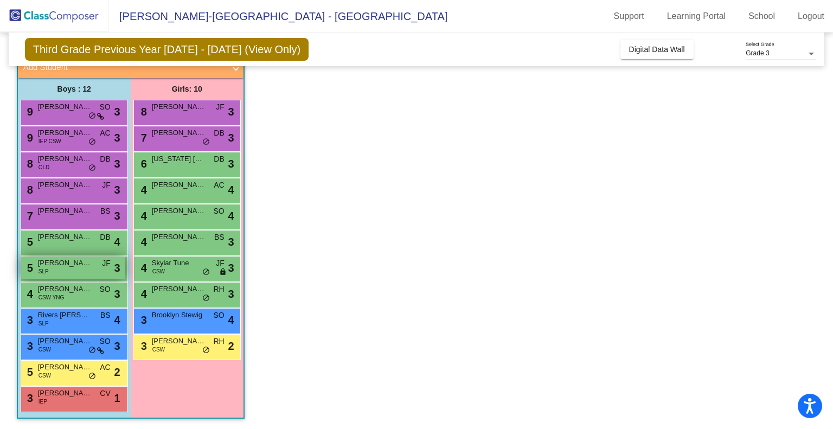
click at [63, 269] on div "5 [PERSON_NAME] [PERSON_NAME] SLP JF lock do_not_disturb_alt 3" at bounding box center [73, 268] width 104 height 22
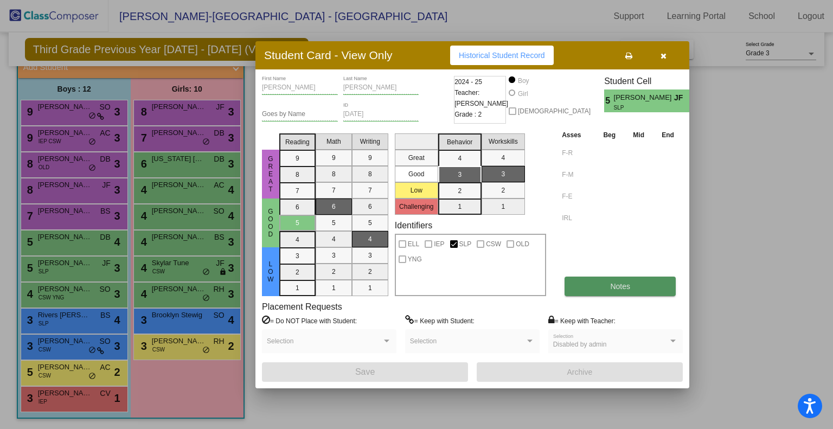
click at [642, 286] on button "Notes" at bounding box center [620, 287] width 111 height 20
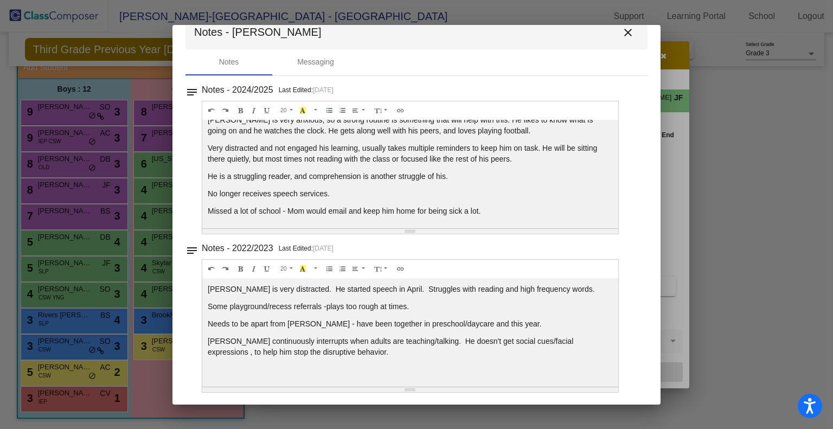
click at [625, 35] on mat-icon "close" at bounding box center [628, 32] width 13 height 13
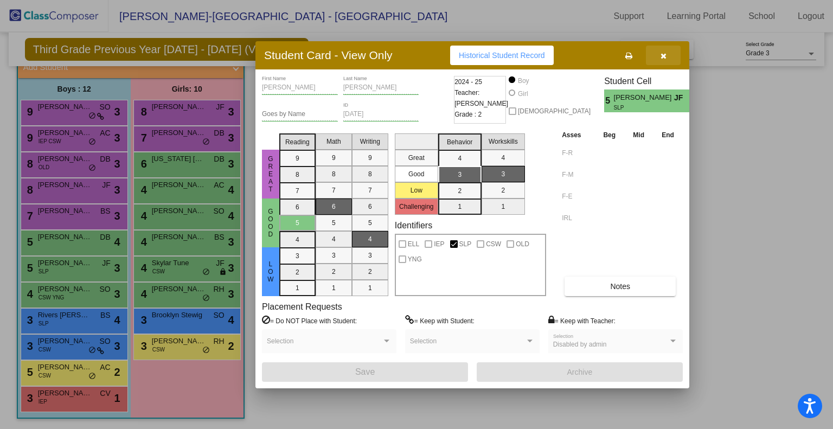
click at [673, 59] on button "button" at bounding box center [663, 56] width 35 height 20
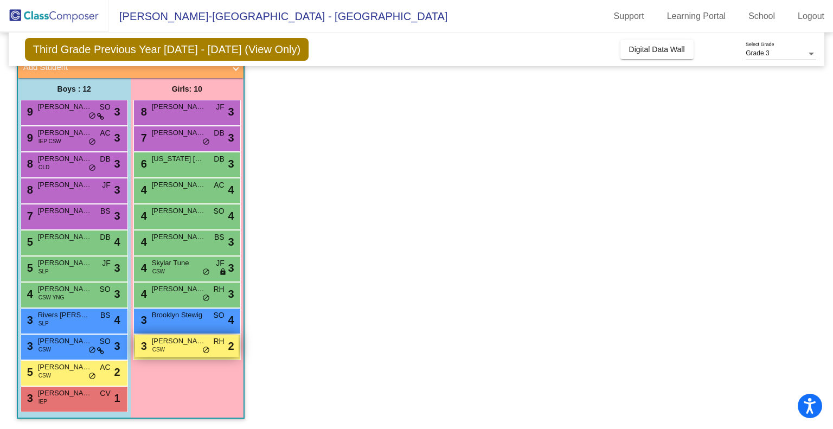
click at [165, 338] on span "[PERSON_NAME]" at bounding box center [179, 341] width 54 height 11
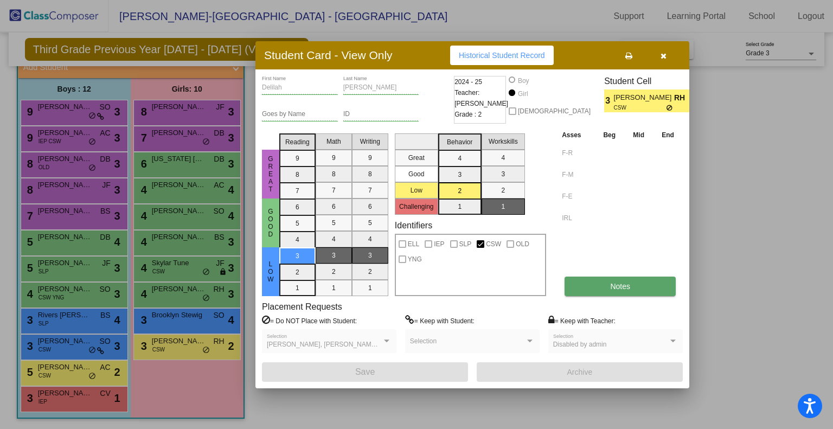
click at [611, 289] on span "Notes" at bounding box center [620, 286] width 20 height 9
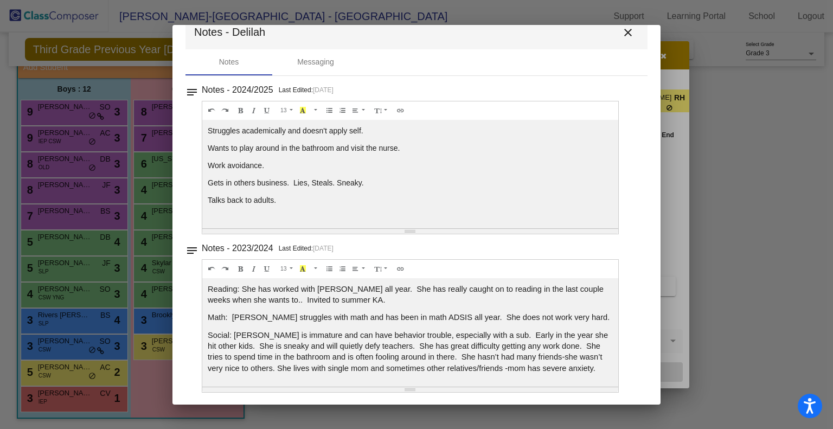
click at [624, 35] on mat-icon "close" at bounding box center [628, 32] width 13 height 13
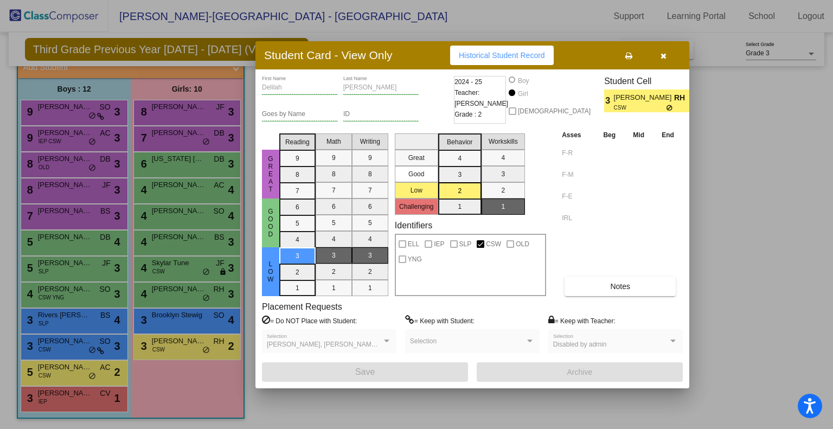
click at [665, 52] on icon "button" at bounding box center [664, 56] width 6 height 8
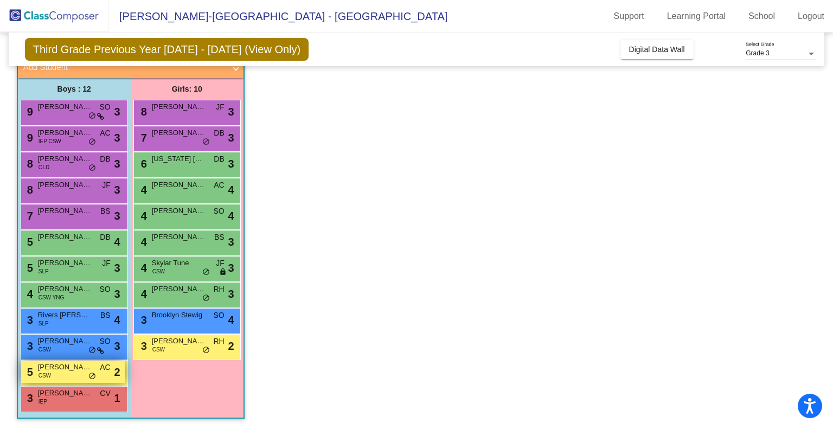
click at [83, 370] on span "[PERSON_NAME]" at bounding box center [65, 367] width 54 height 11
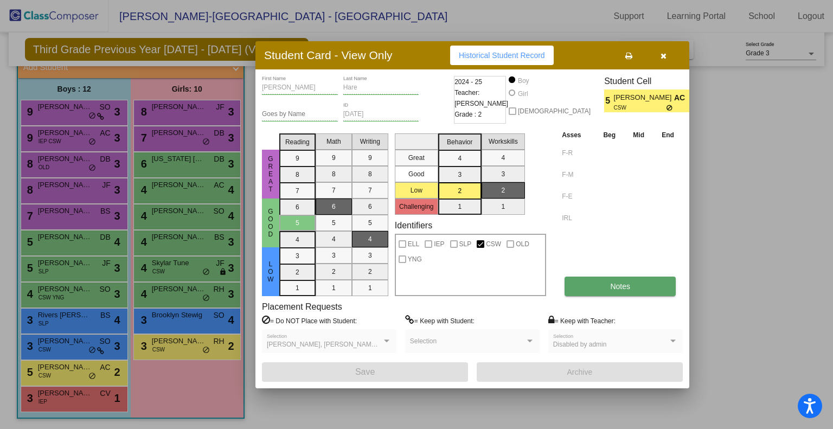
click at [606, 283] on button "Notes" at bounding box center [620, 287] width 111 height 20
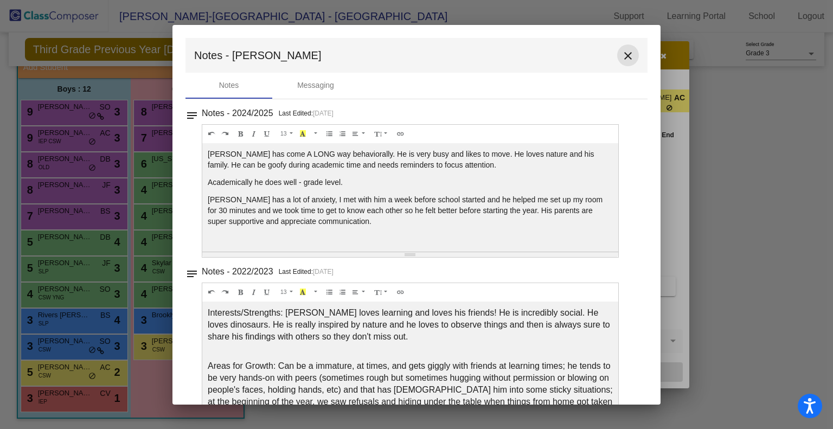
click at [622, 54] on mat-icon "close" at bounding box center [628, 55] width 13 height 13
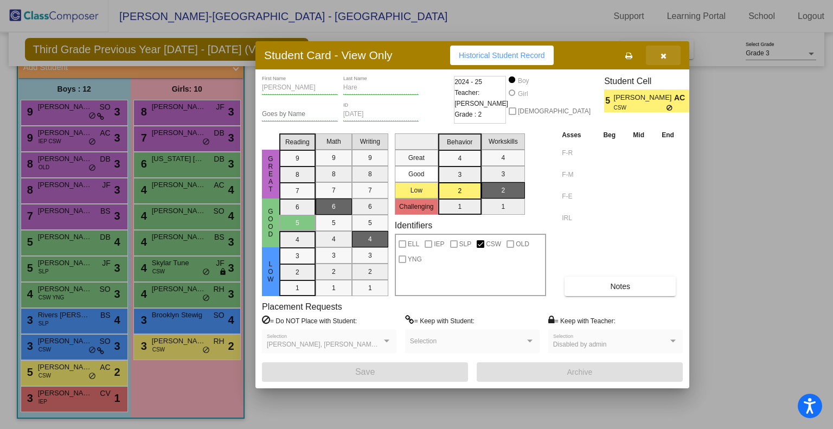
click at [662, 54] on icon "button" at bounding box center [664, 56] width 6 height 8
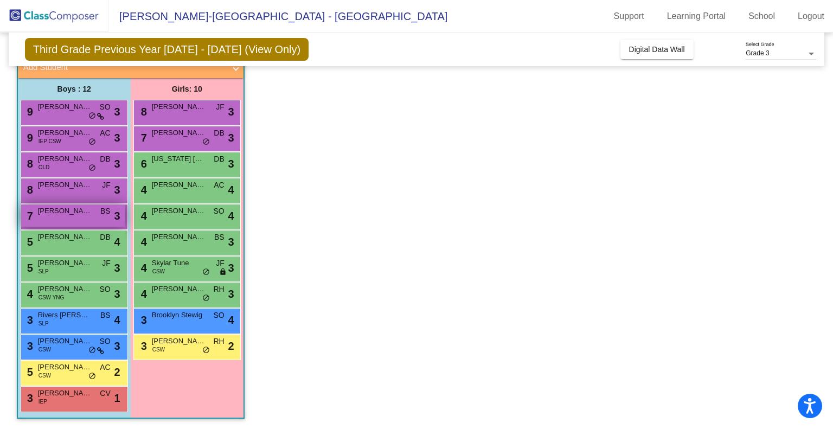
click at [82, 213] on span "[PERSON_NAME]" at bounding box center [65, 211] width 54 height 11
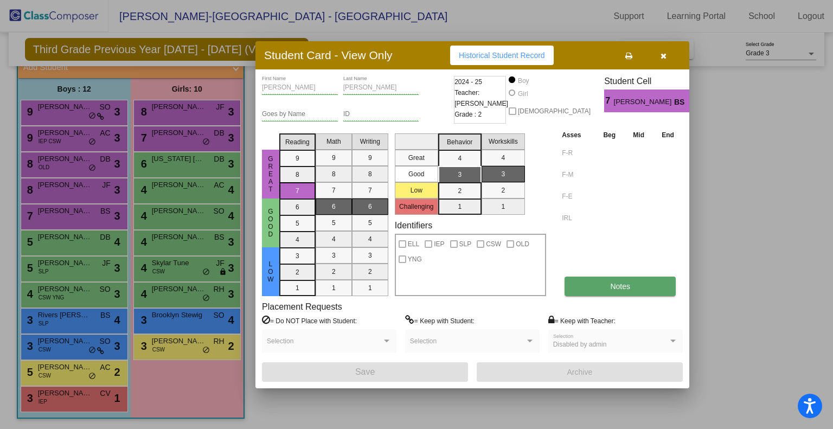
click at [594, 284] on button "Notes" at bounding box center [620, 287] width 111 height 20
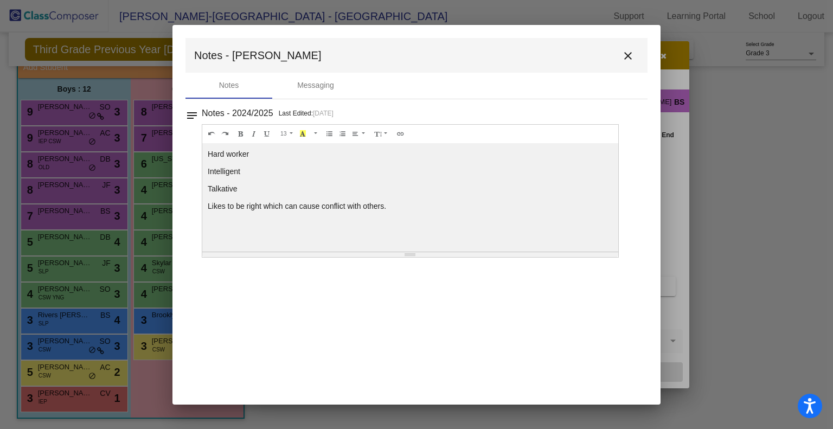
click at [625, 55] on mat-icon "close" at bounding box center [628, 55] width 13 height 13
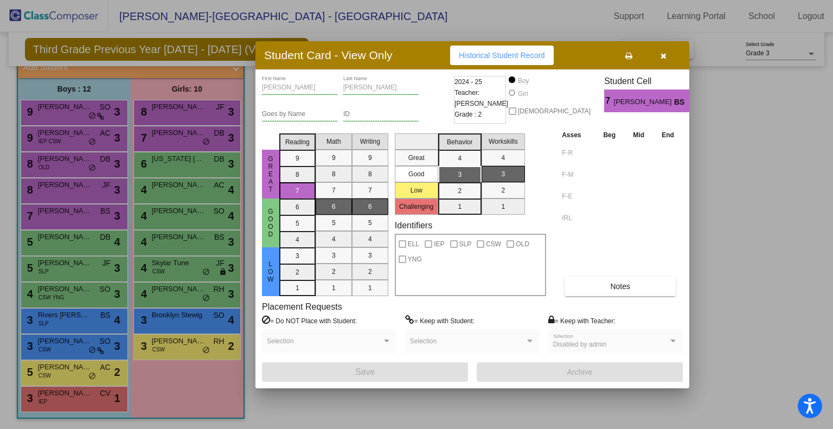
click at [660, 65] on div "Student Card - View Only Historical Student Record" at bounding box center [472, 55] width 434 height 28
click at [664, 60] on button "button" at bounding box center [663, 56] width 35 height 20
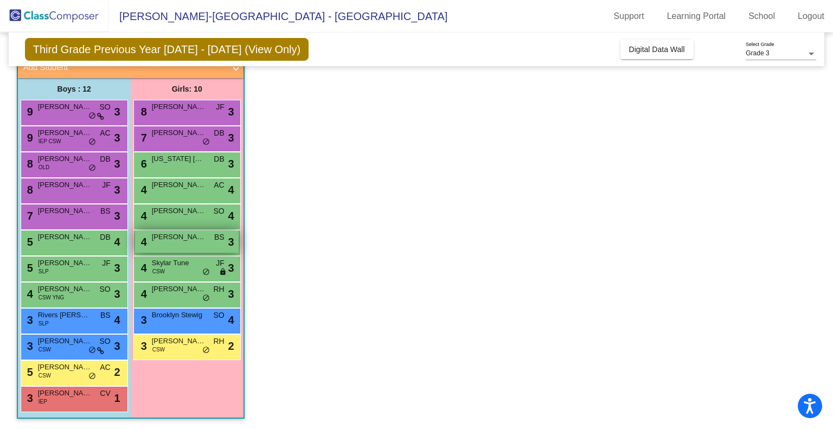
click at [181, 238] on span "[PERSON_NAME]" at bounding box center [179, 237] width 54 height 11
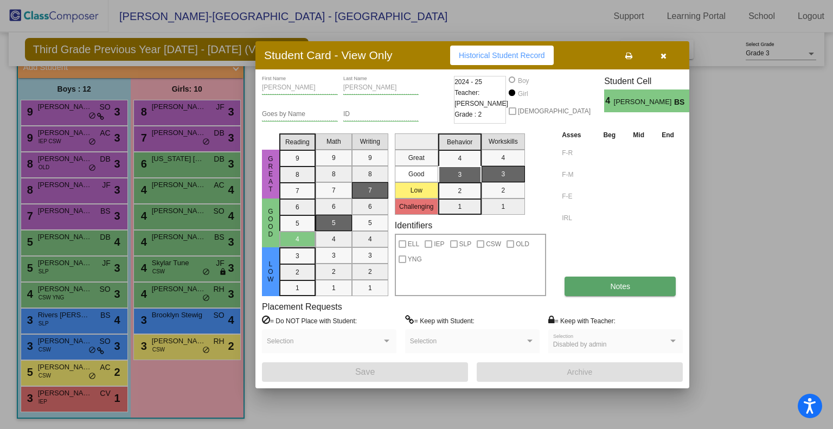
click at [592, 291] on button "Notes" at bounding box center [620, 287] width 111 height 20
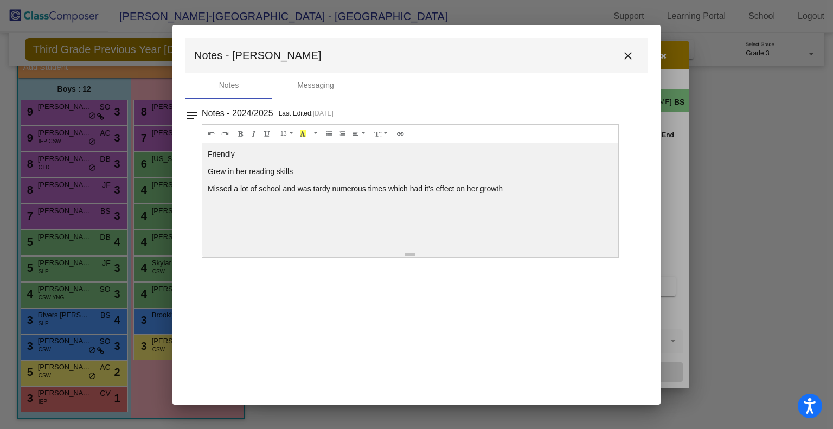
click at [625, 52] on mat-icon "close" at bounding box center [628, 55] width 13 height 13
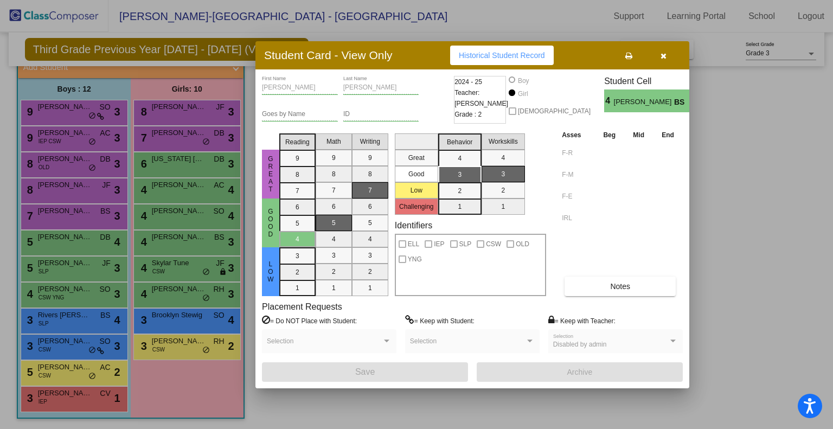
click at [659, 61] on button "button" at bounding box center [663, 56] width 35 height 20
